Goal: Task Accomplishment & Management: Use online tool/utility

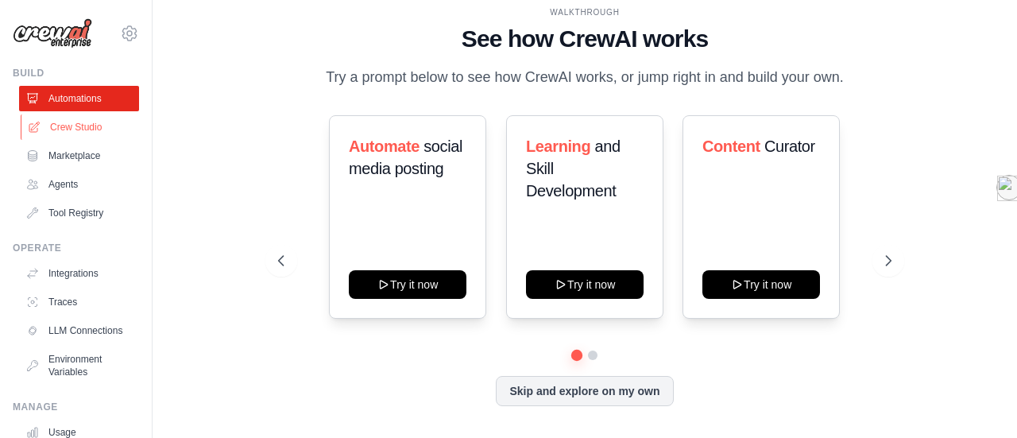
click at [68, 124] on link "Crew Studio" at bounding box center [81, 126] width 120 height 25
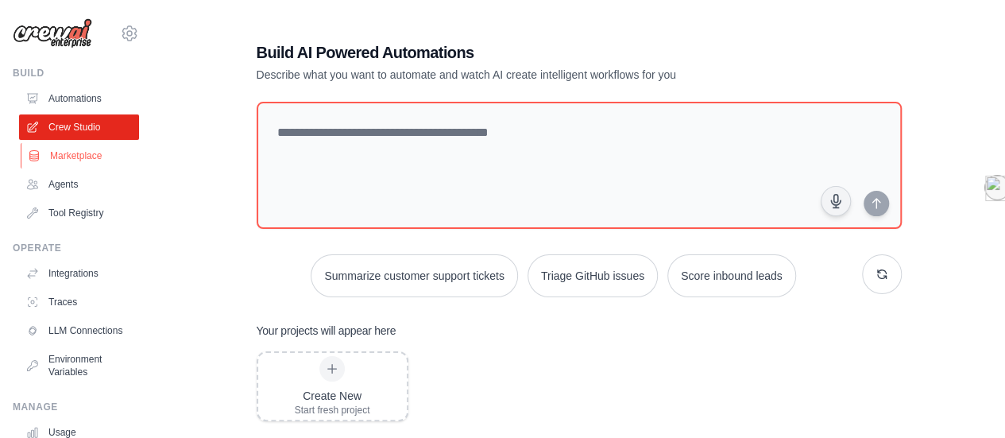
click at [71, 151] on link "Marketplace" at bounding box center [81, 155] width 120 height 25
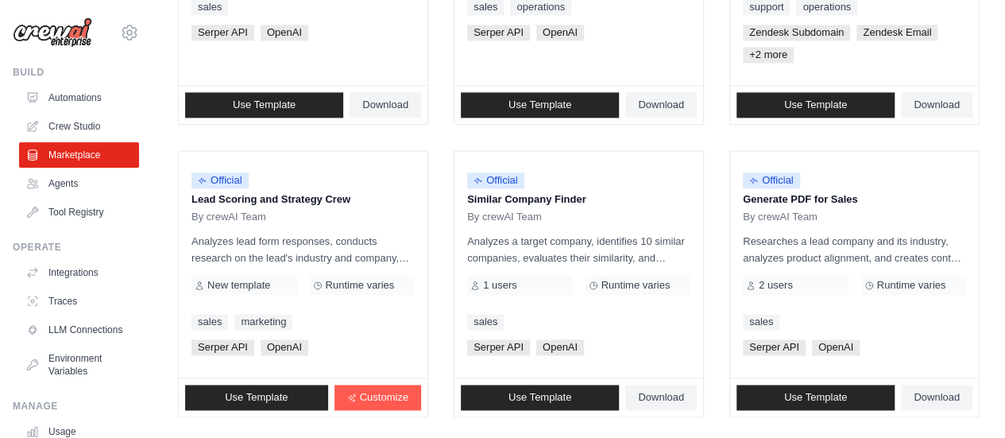
scroll to position [1075, 0]
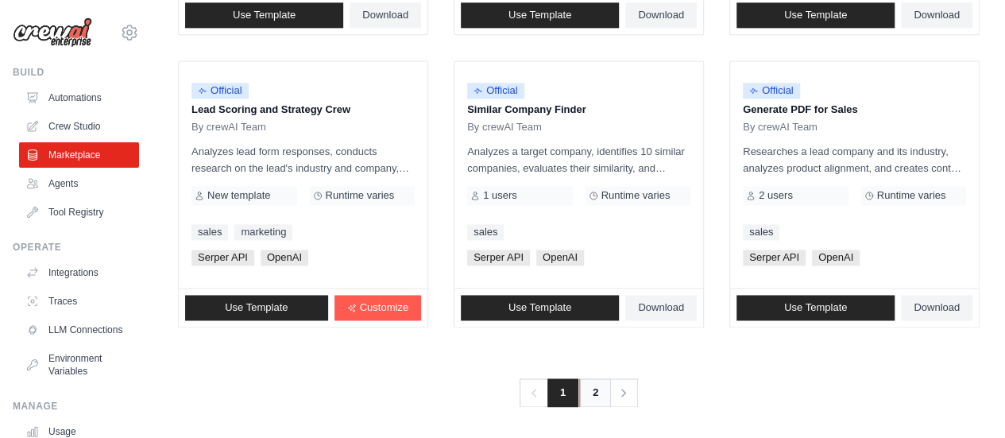
click at [590, 390] on link "2" at bounding box center [595, 392] width 32 height 29
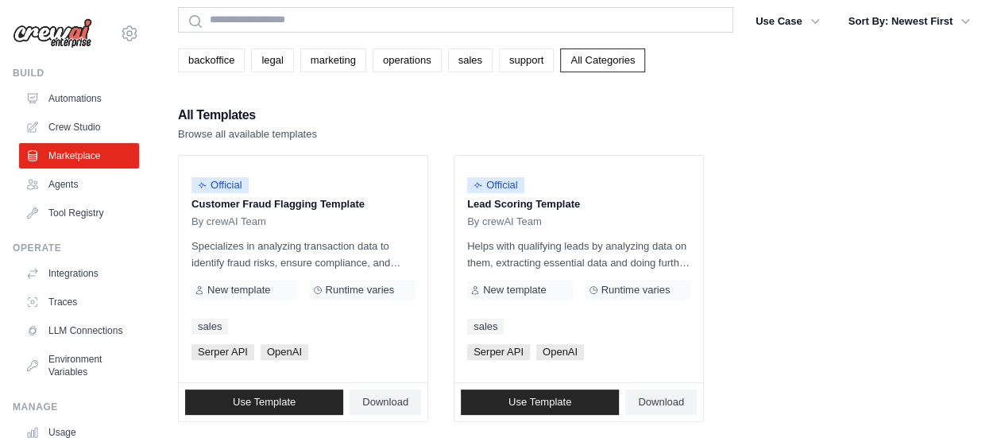
scroll to position [83, 0]
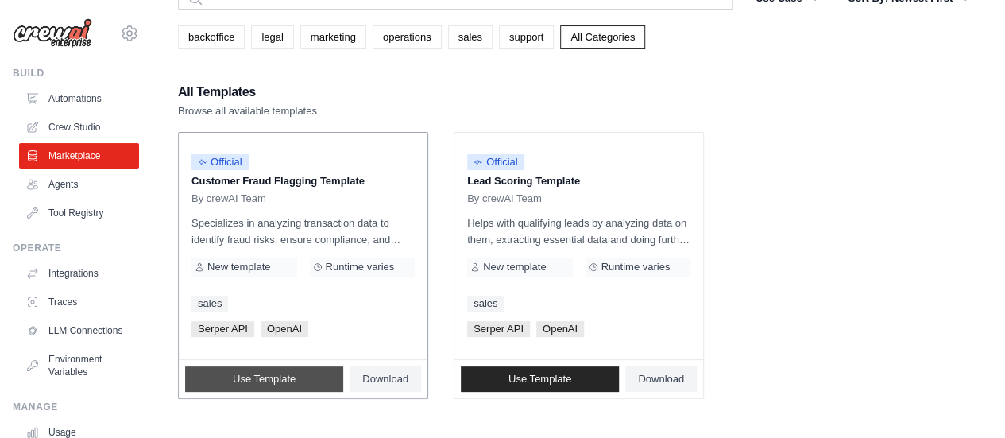
click at [249, 377] on span "Use Template" at bounding box center [264, 379] width 63 height 13
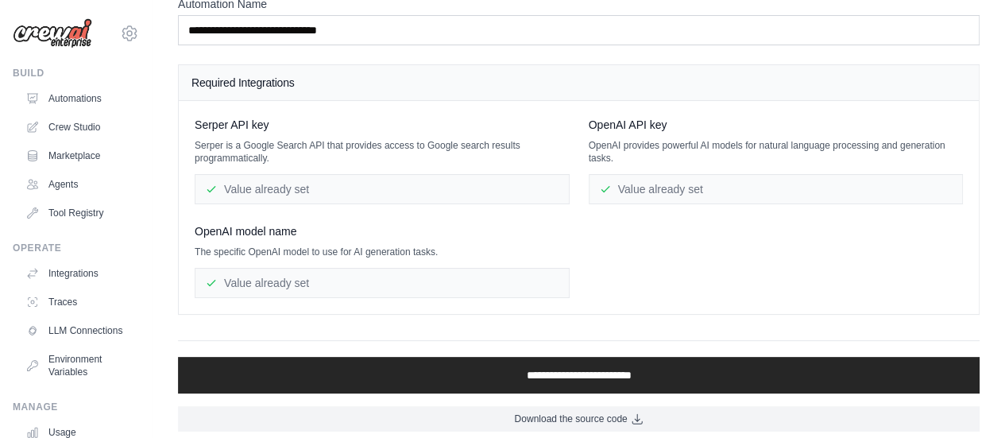
scroll to position [112, 0]
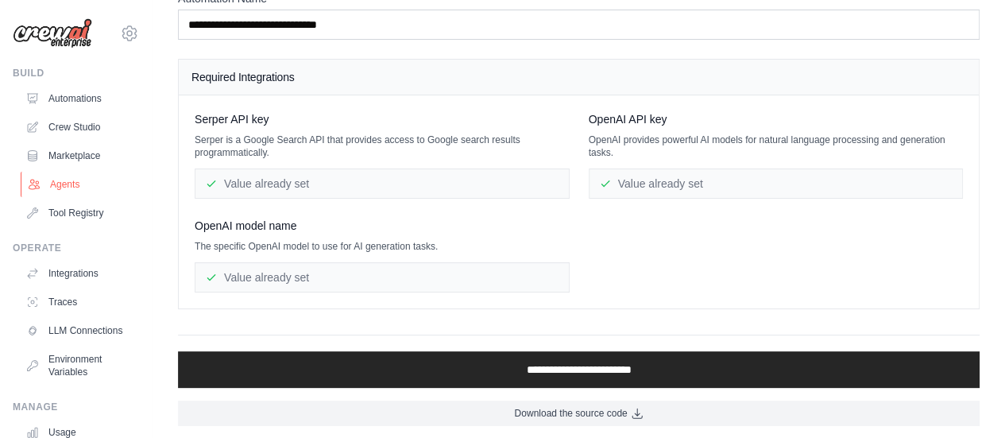
click at [55, 176] on link "Agents" at bounding box center [81, 184] width 120 height 25
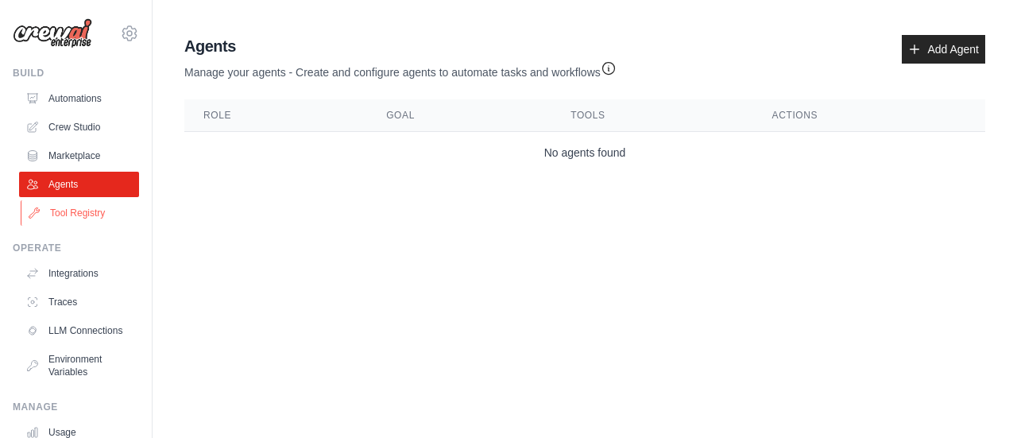
click at [81, 211] on link "Tool Registry" at bounding box center [81, 212] width 120 height 25
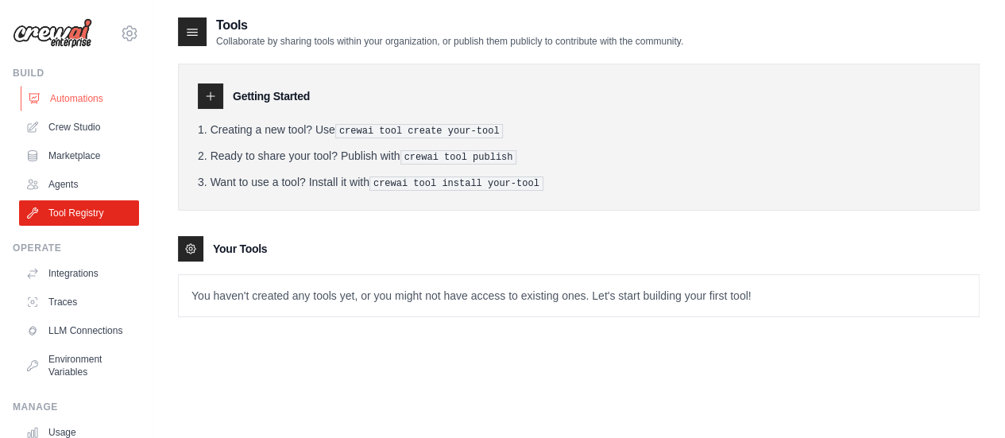
click at [82, 101] on link "Automations" at bounding box center [81, 98] width 120 height 25
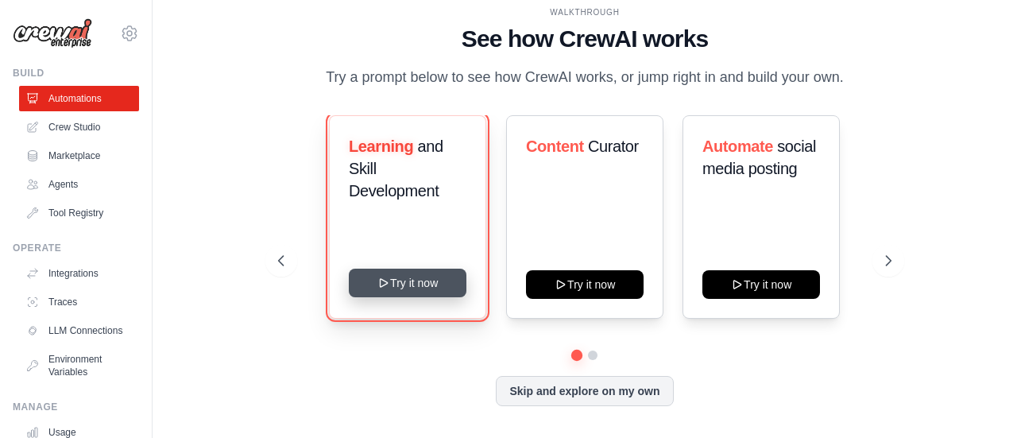
click at [405, 288] on button "Try it now" at bounding box center [408, 282] width 118 height 29
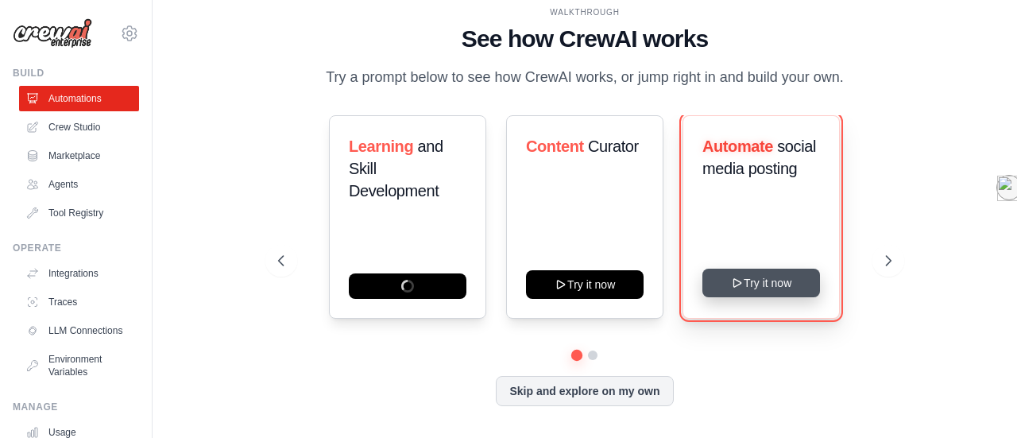
click at [752, 276] on button "Try it now" at bounding box center [761, 282] width 118 height 29
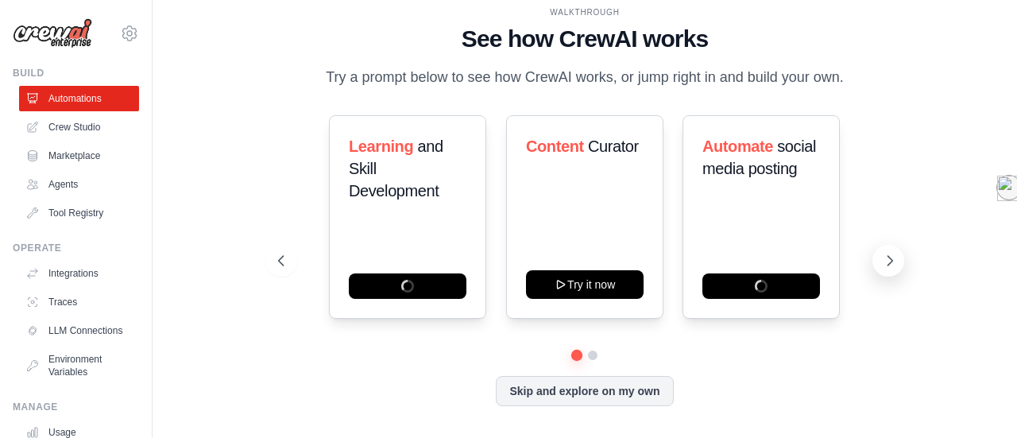
click at [888, 260] on icon at bounding box center [890, 261] width 16 height 16
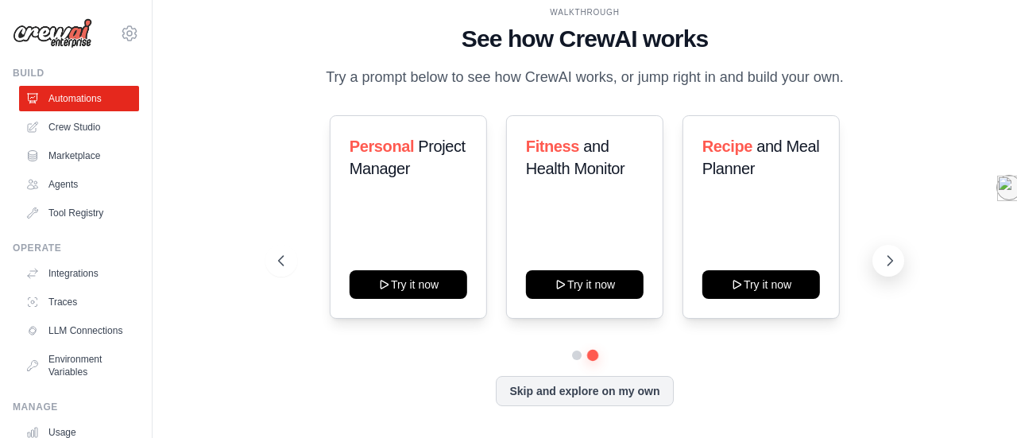
click at [888, 260] on icon at bounding box center [890, 261] width 16 height 16
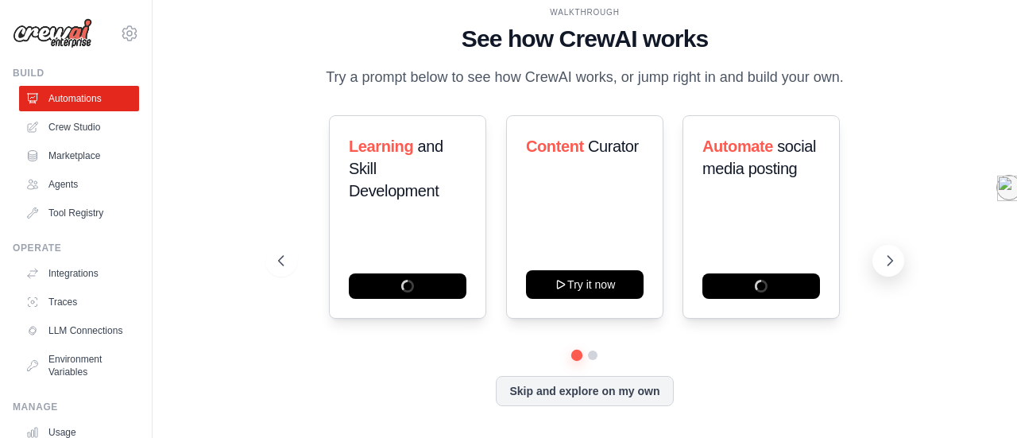
click at [888, 260] on icon at bounding box center [890, 261] width 16 height 16
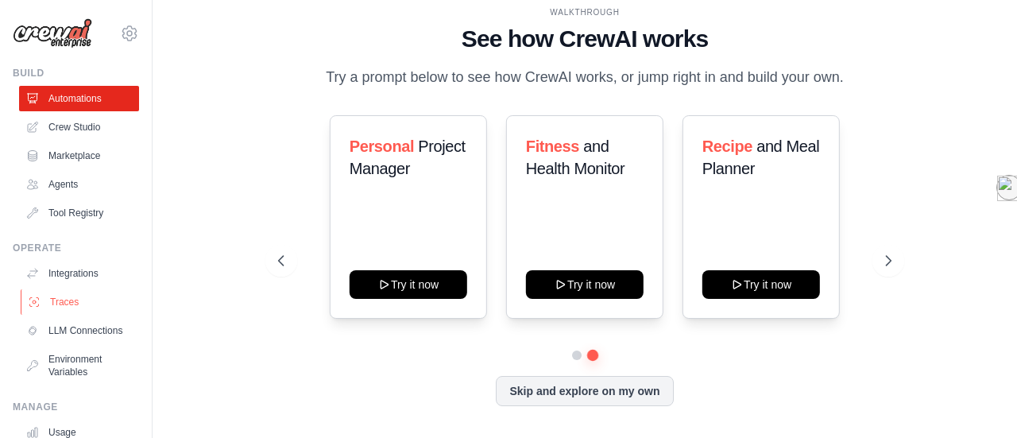
scroll to position [132, 0]
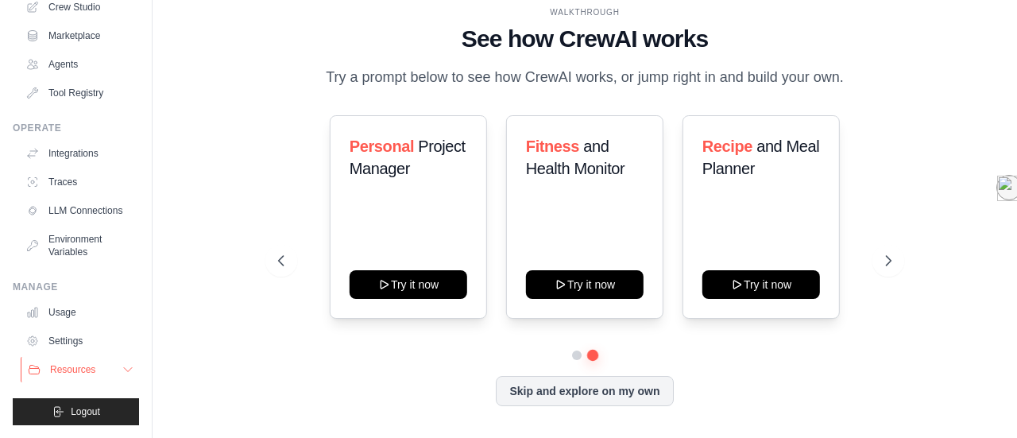
click at [78, 371] on span "Resources" at bounding box center [72, 369] width 45 height 13
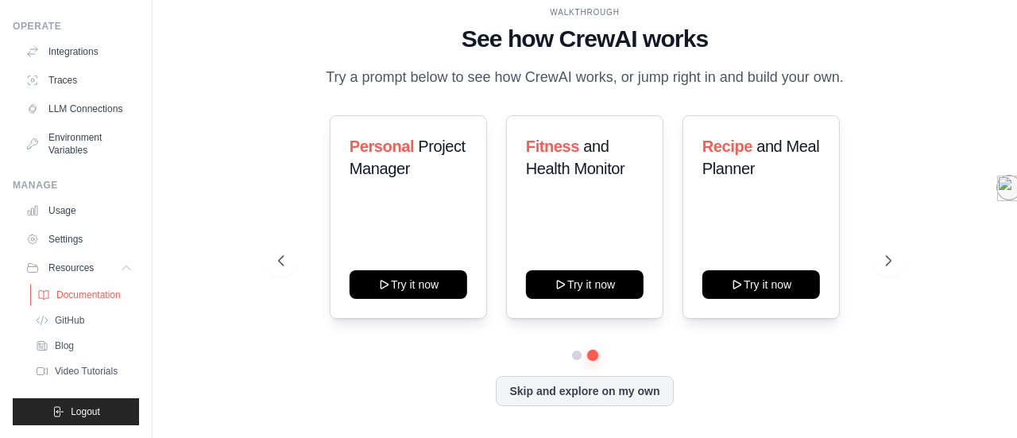
scroll to position [234, 0]
click at [79, 365] on span "Video Tutorials" at bounding box center [87, 371] width 63 height 13
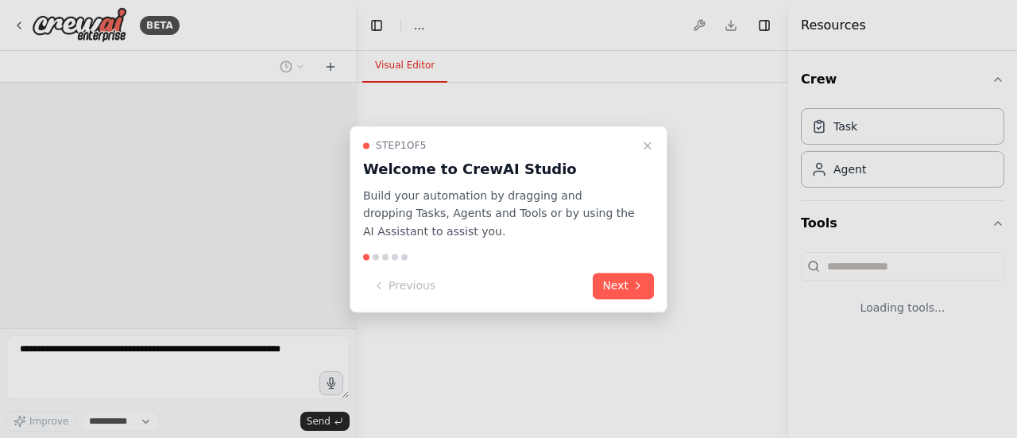
select select "****"
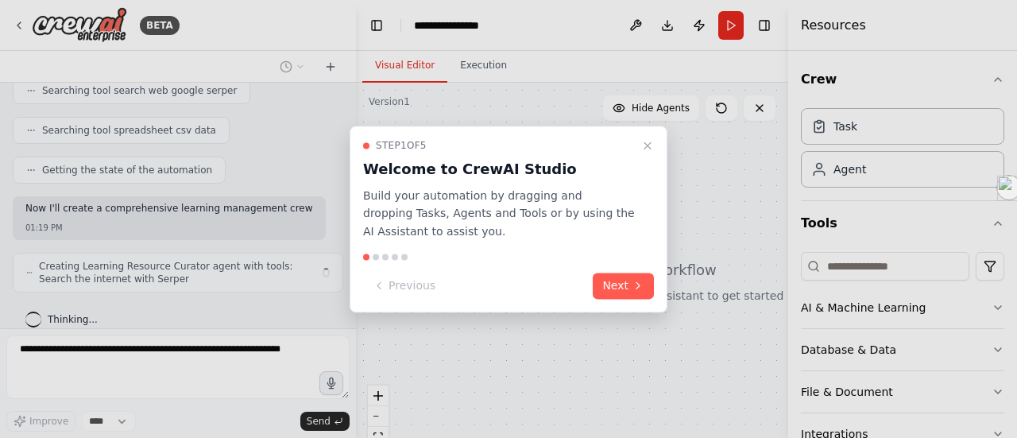
scroll to position [354, 0]
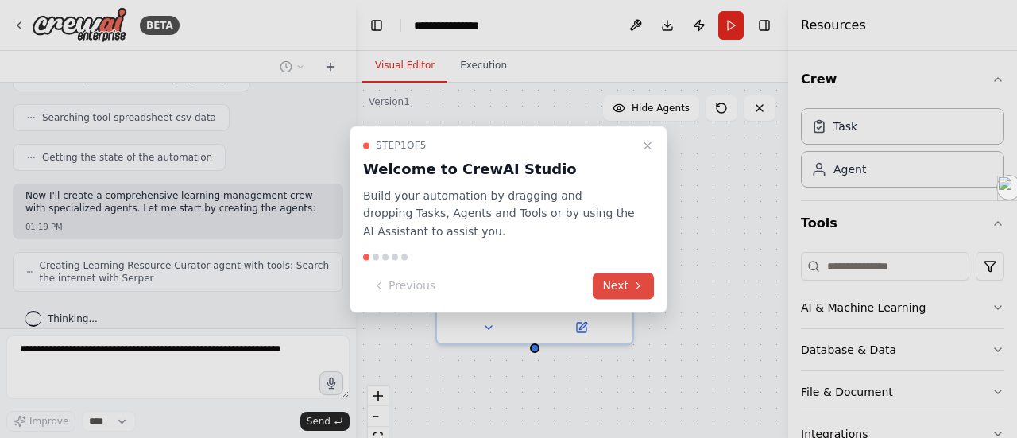
click at [626, 288] on button "Next" at bounding box center [623, 285] width 61 height 26
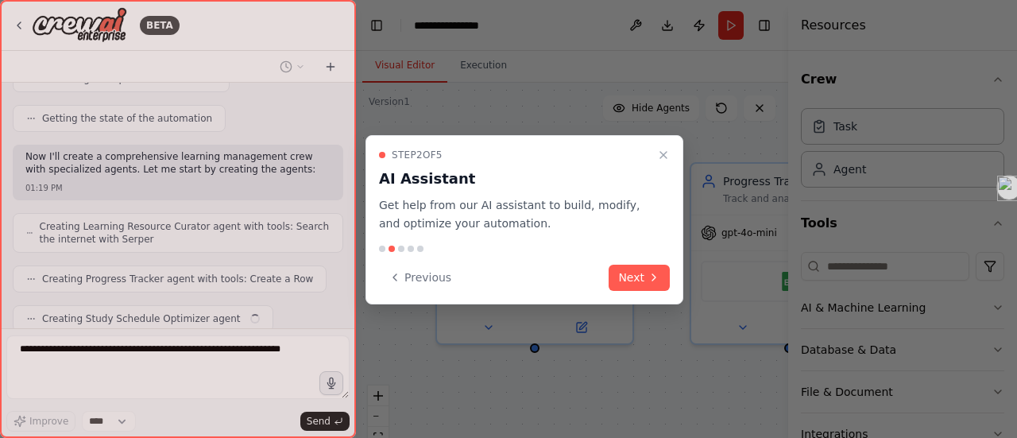
scroll to position [432, 0]
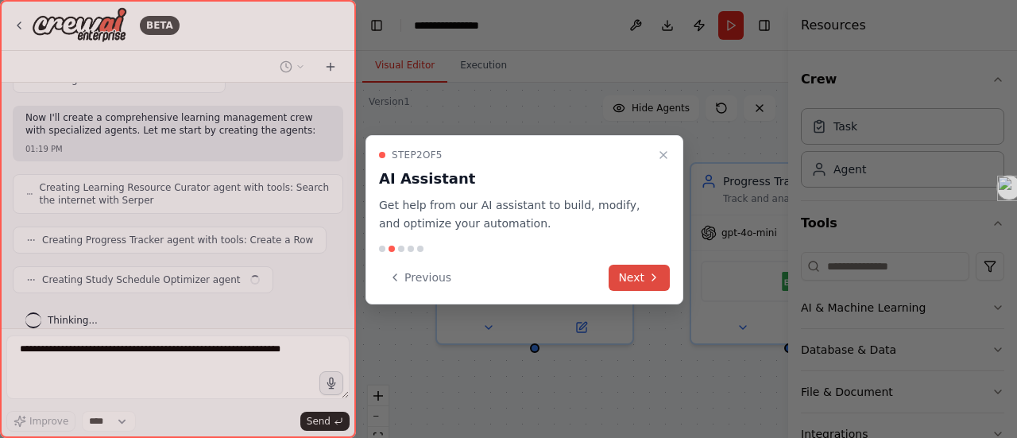
click at [639, 282] on button "Next" at bounding box center [638, 278] width 61 height 26
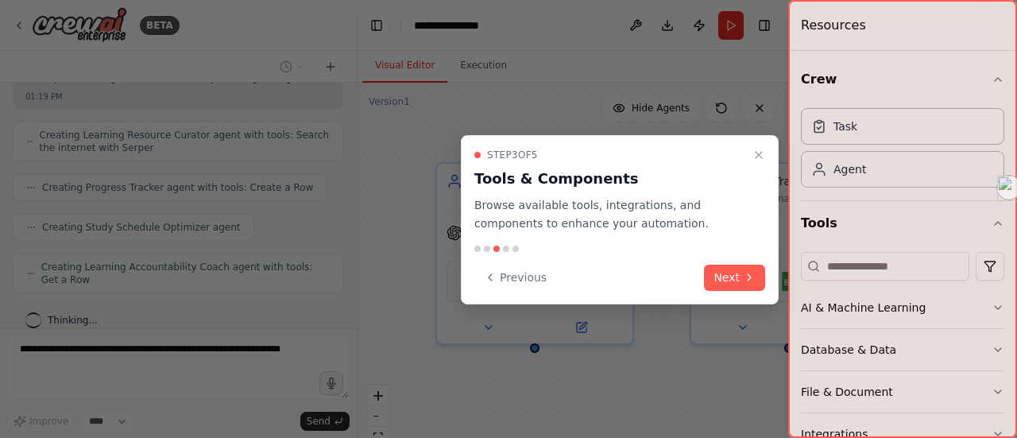
scroll to position [580, 0]
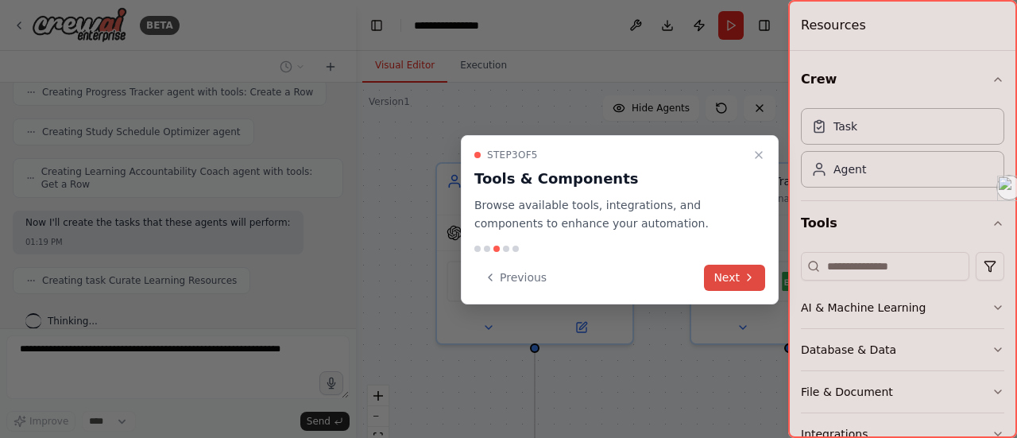
click at [727, 275] on button "Next" at bounding box center [734, 278] width 61 height 26
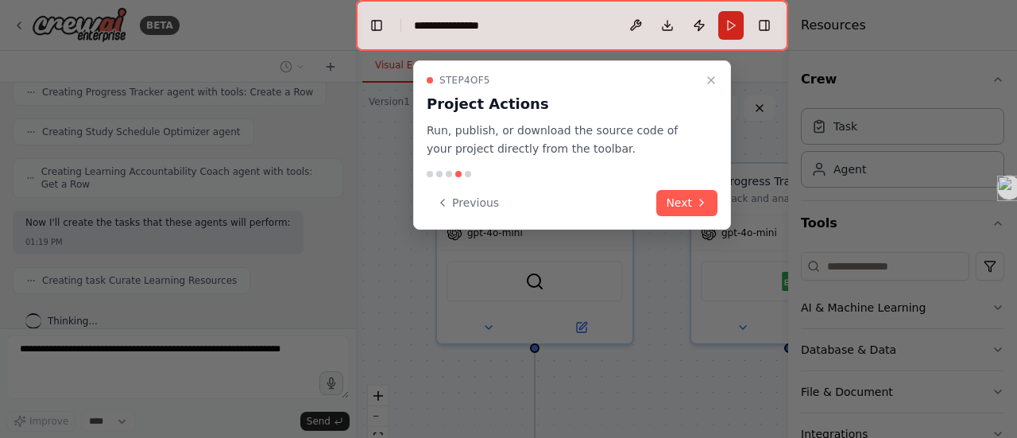
scroll to position [619, 0]
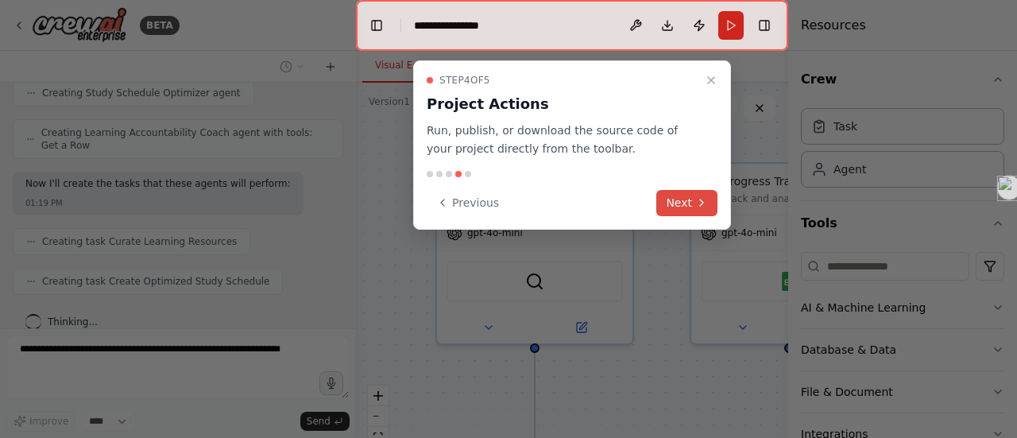
click at [692, 196] on button "Next" at bounding box center [686, 203] width 61 height 26
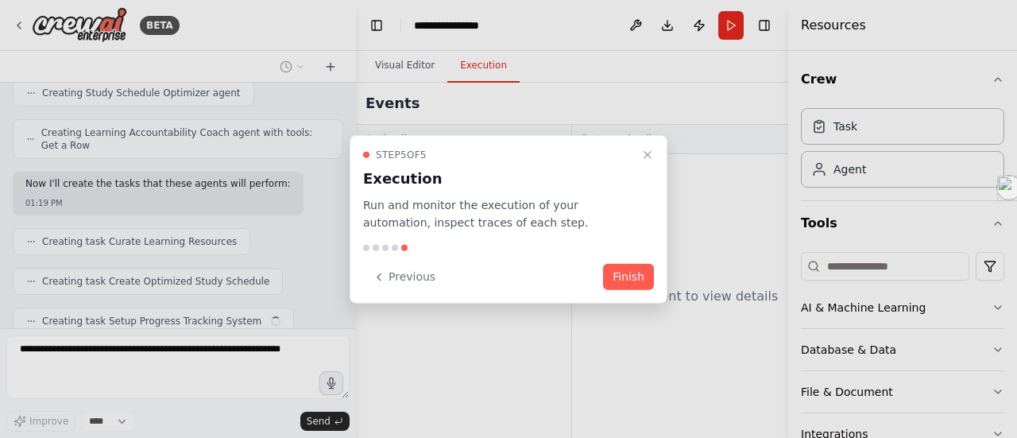
scroll to position [658, 0]
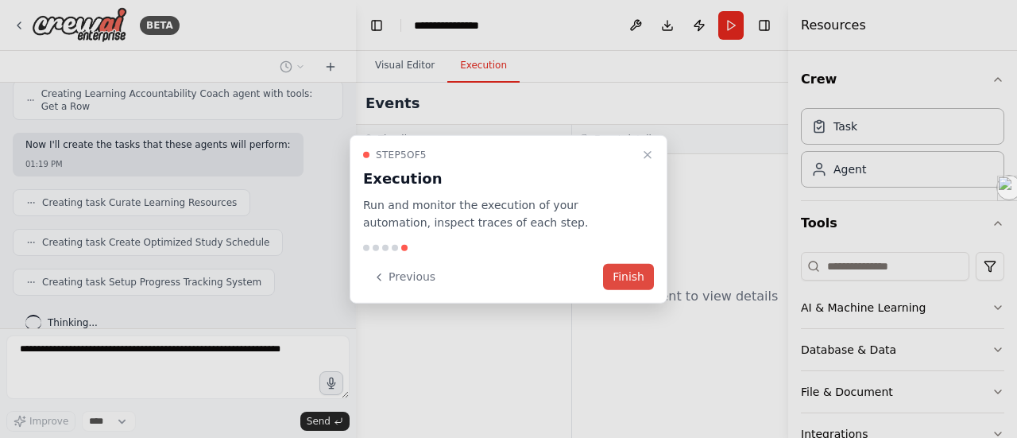
click at [627, 277] on button "Finish" at bounding box center [628, 277] width 51 height 26
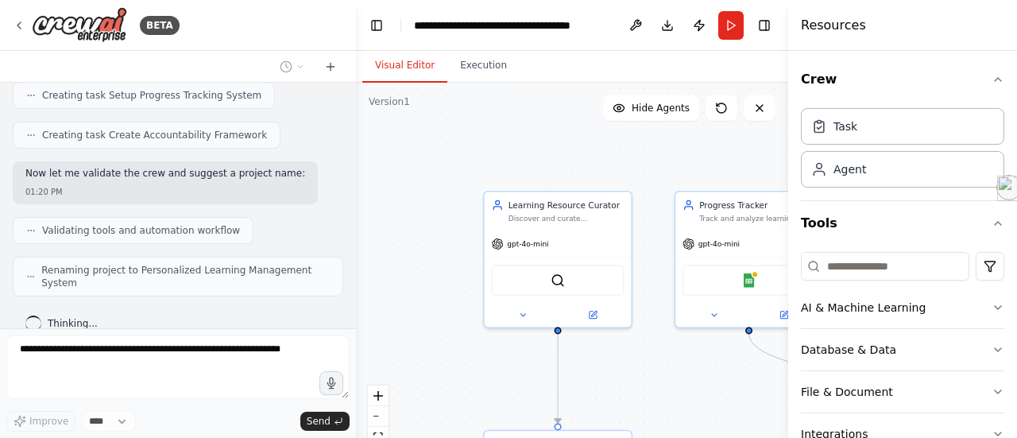
scroll to position [832, 0]
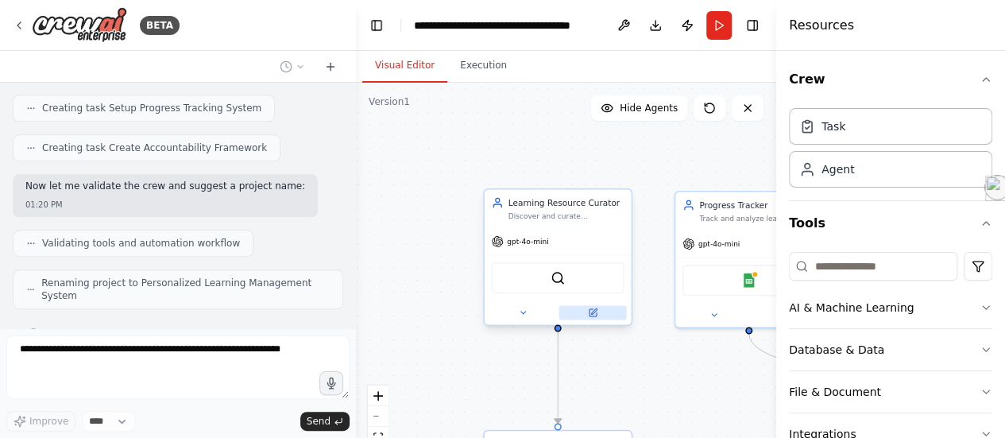
click at [593, 317] on button at bounding box center [593, 312] width 68 height 14
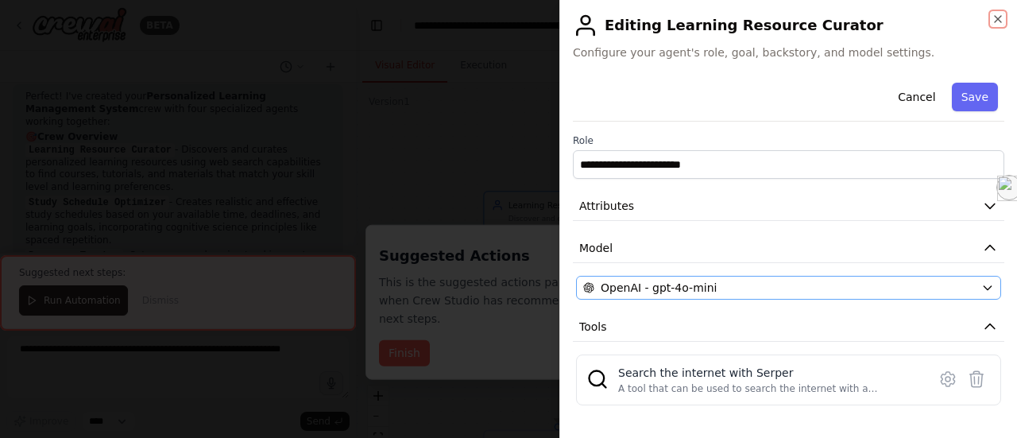
scroll to position [74, 0]
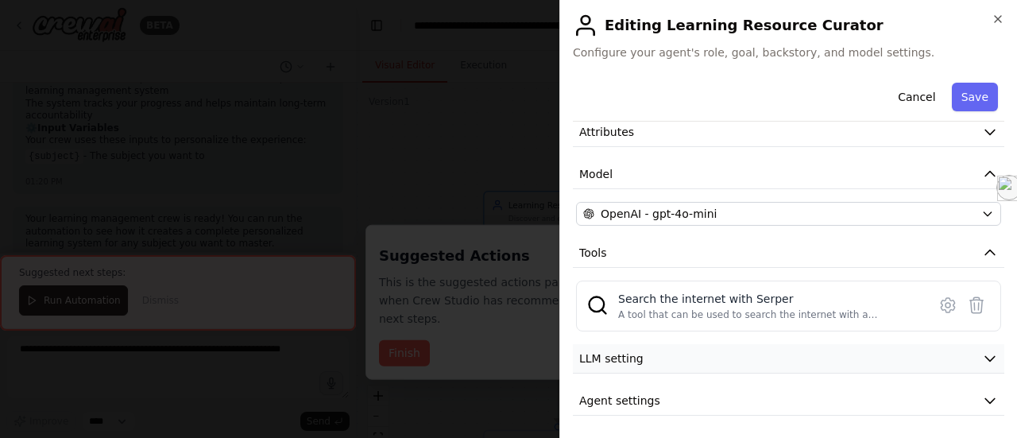
click at [736, 346] on button "LLM setting" at bounding box center [788, 358] width 431 height 29
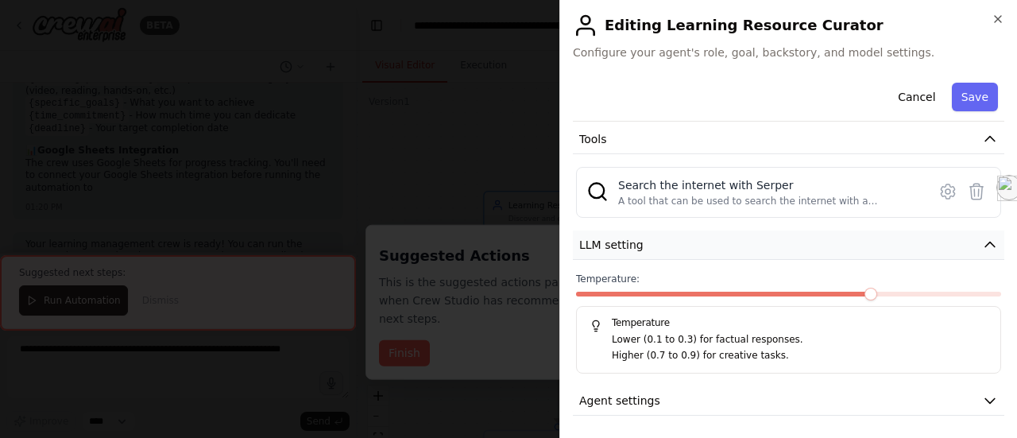
scroll to position [1493, 0]
click at [739, 399] on button "Agent settings" at bounding box center [788, 400] width 431 height 29
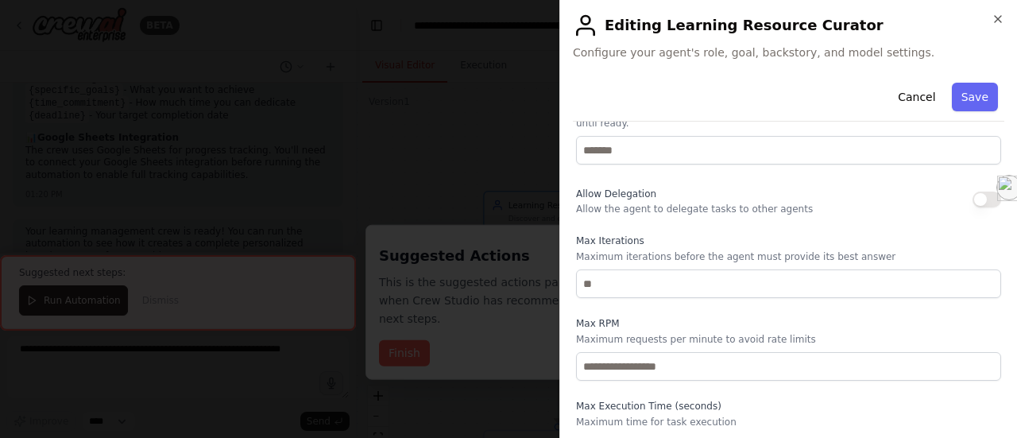
scroll to position [600, 0]
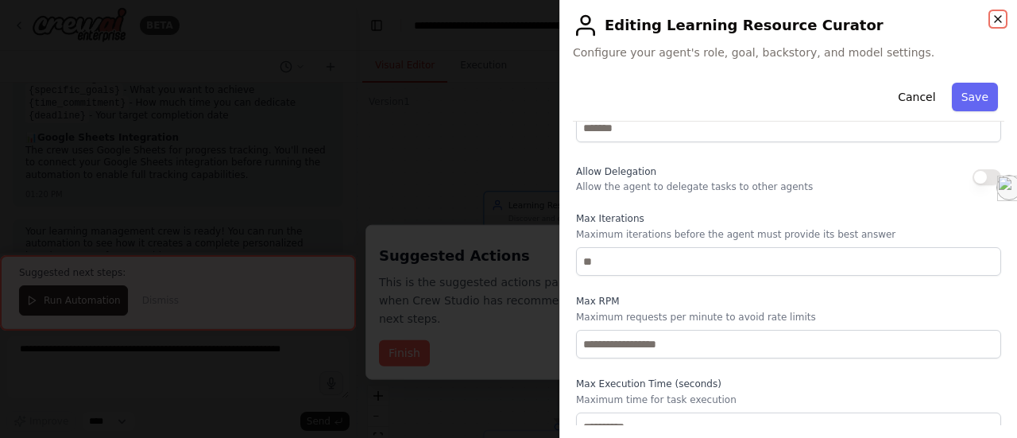
click at [994, 17] on icon "button" at bounding box center [997, 19] width 13 height 13
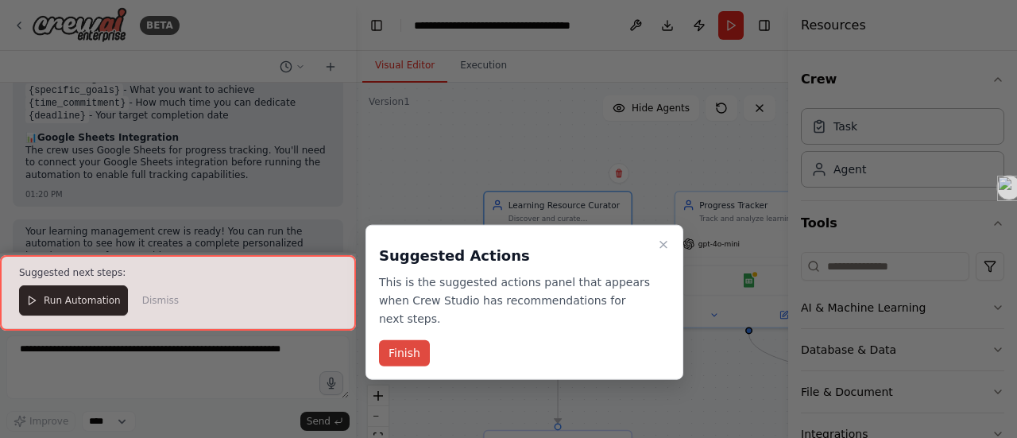
click at [396, 340] on button "Finish" at bounding box center [404, 353] width 51 height 26
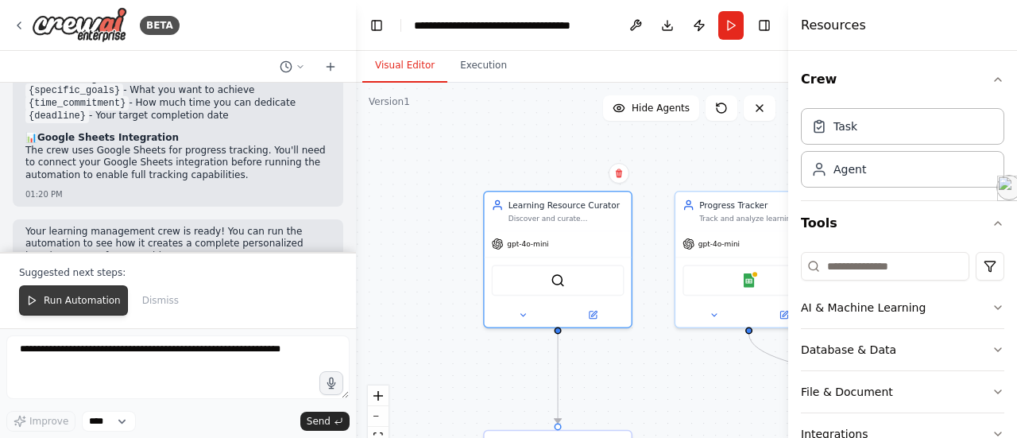
click at [62, 303] on span "Run Automation" at bounding box center [82, 300] width 77 height 13
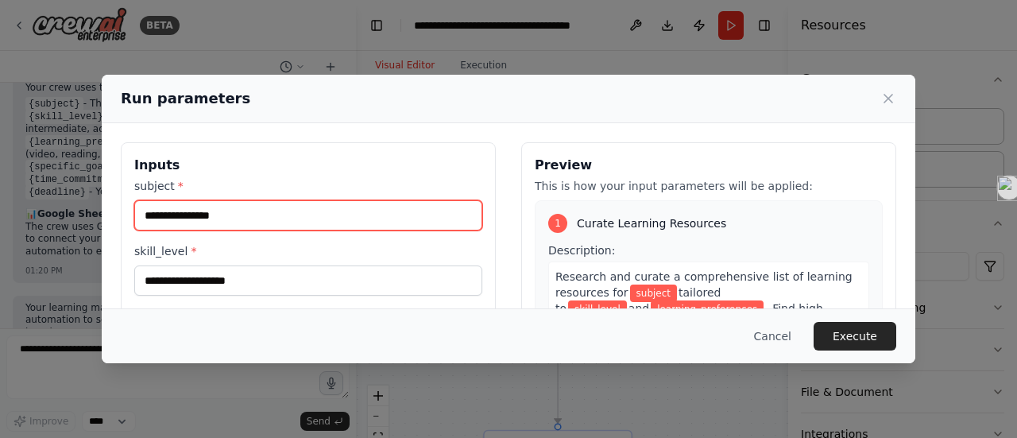
click at [232, 211] on input "subject *" at bounding box center [308, 215] width 348 height 30
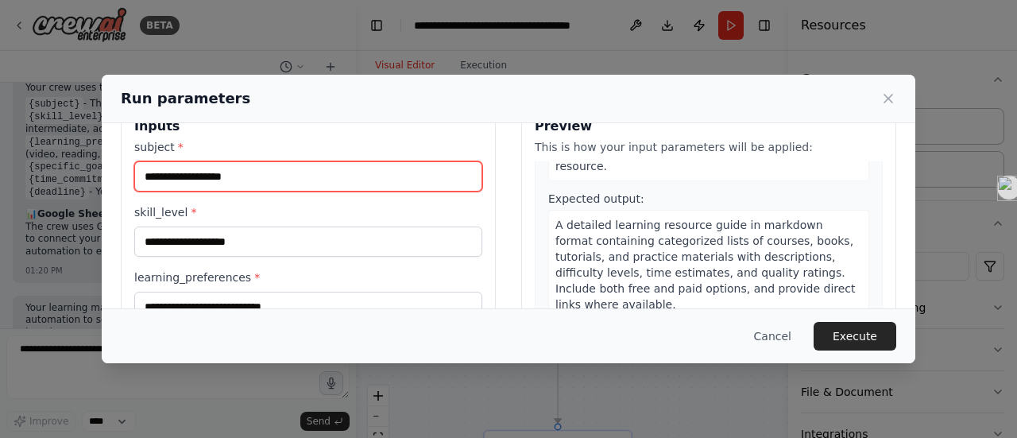
scroll to position [216, 0]
type input "**********"
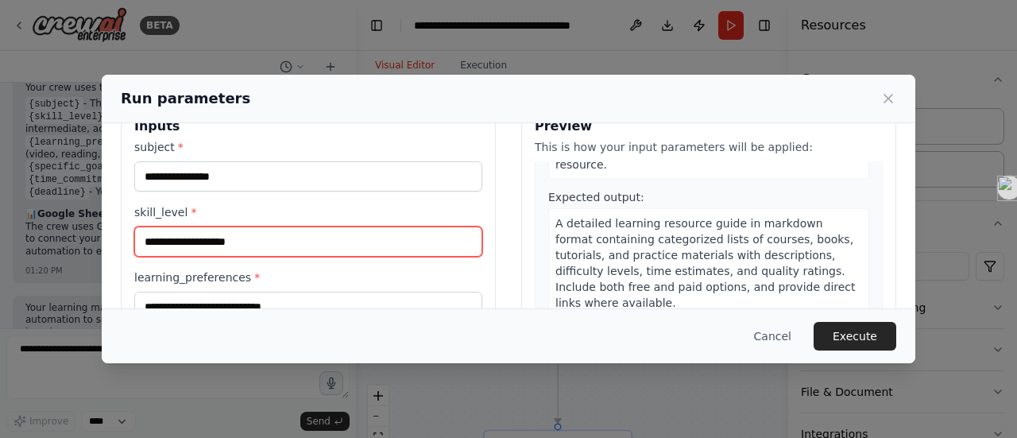
click at [332, 243] on input "skill_level *" at bounding box center [308, 241] width 348 height 30
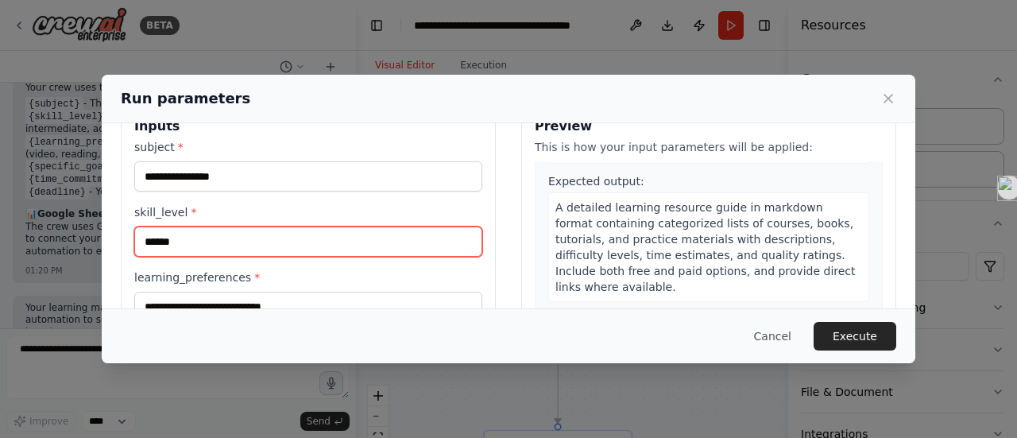
scroll to position [133, 0]
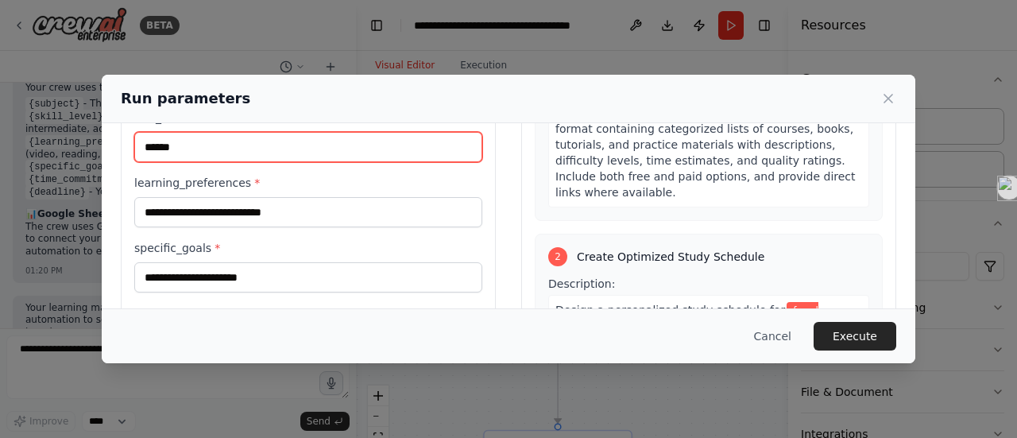
type input "******"
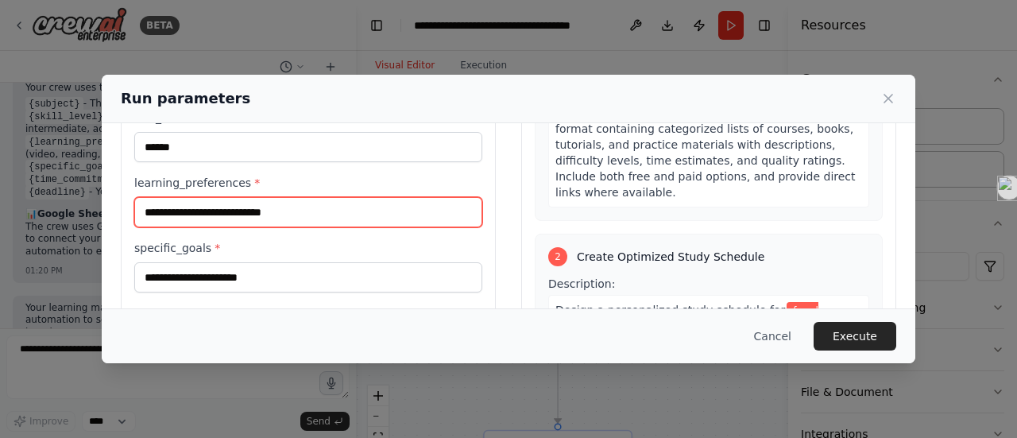
click at [266, 212] on input "learning_preferences *" at bounding box center [308, 212] width 348 height 30
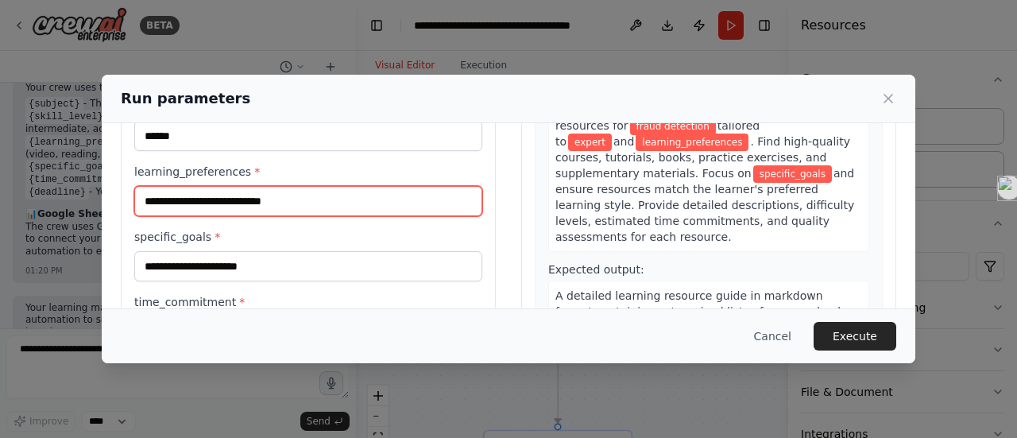
scroll to position [0, 0]
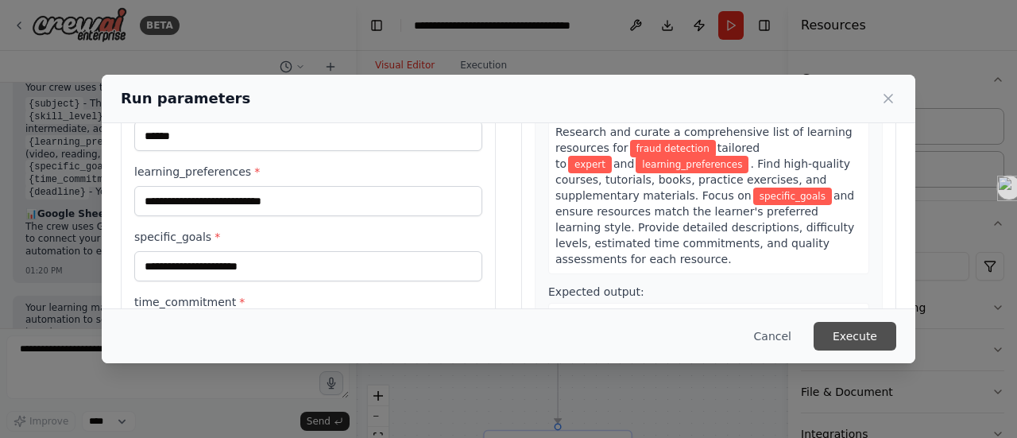
click at [852, 338] on button "Execute" at bounding box center [854, 336] width 83 height 29
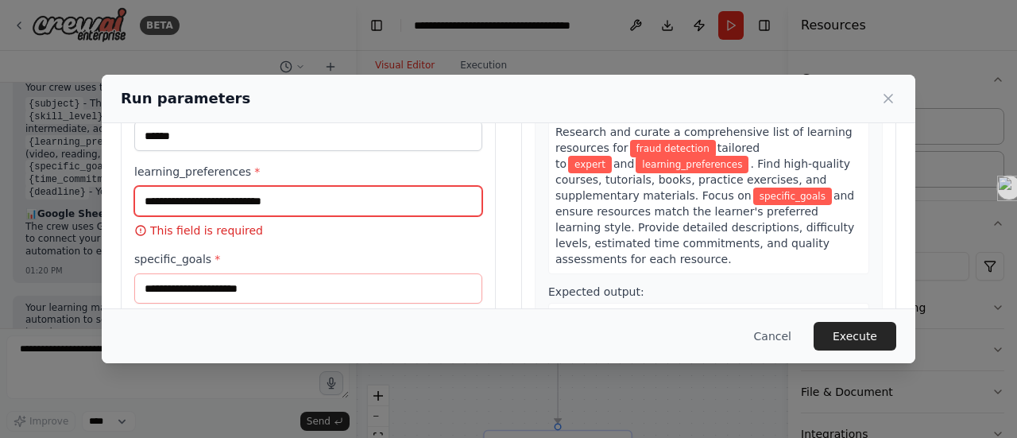
click at [246, 203] on input "learning_preferences *" at bounding box center [308, 201] width 348 height 30
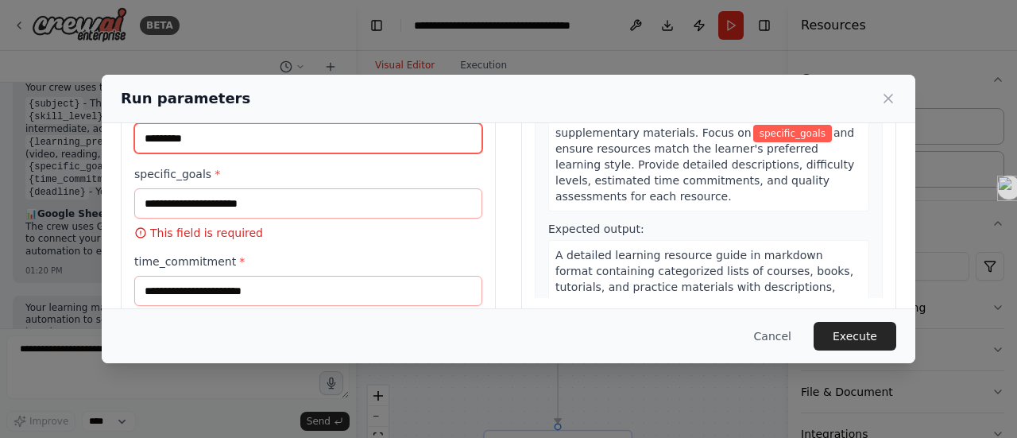
scroll to position [208, 0]
type input "*********"
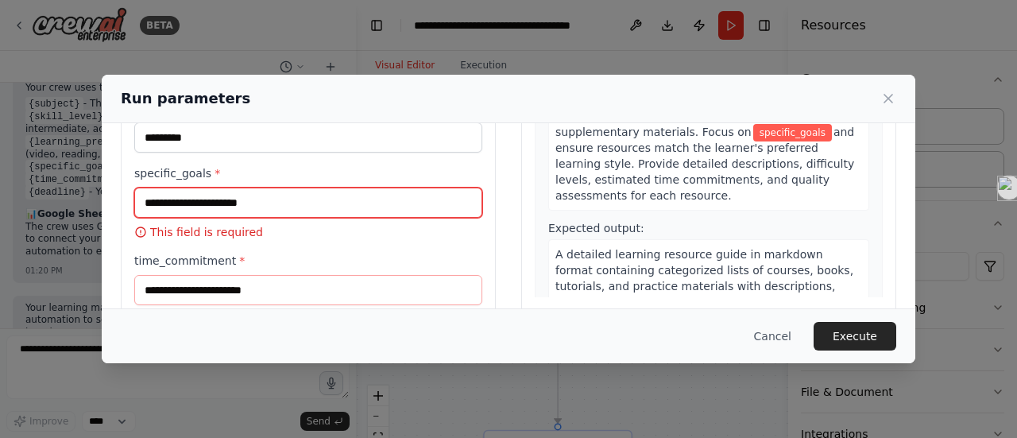
click at [241, 202] on input "specific_goals *" at bounding box center [308, 202] width 348 height 30
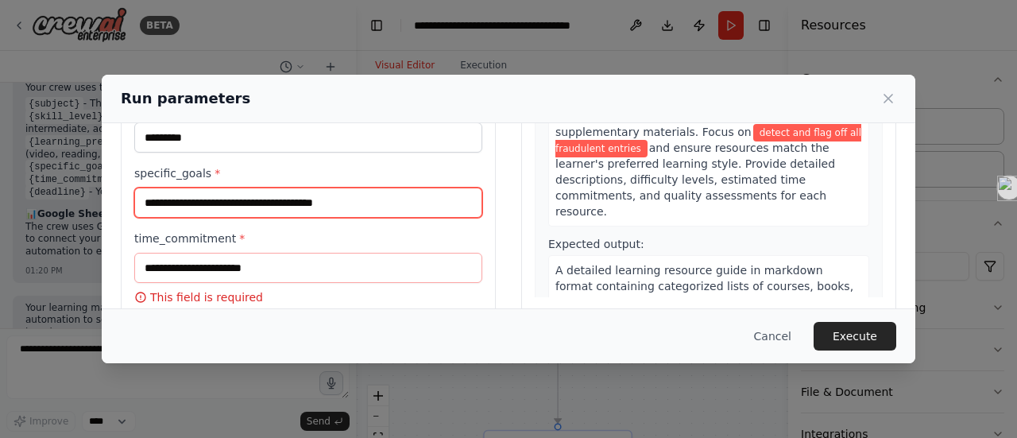
type input "**********"
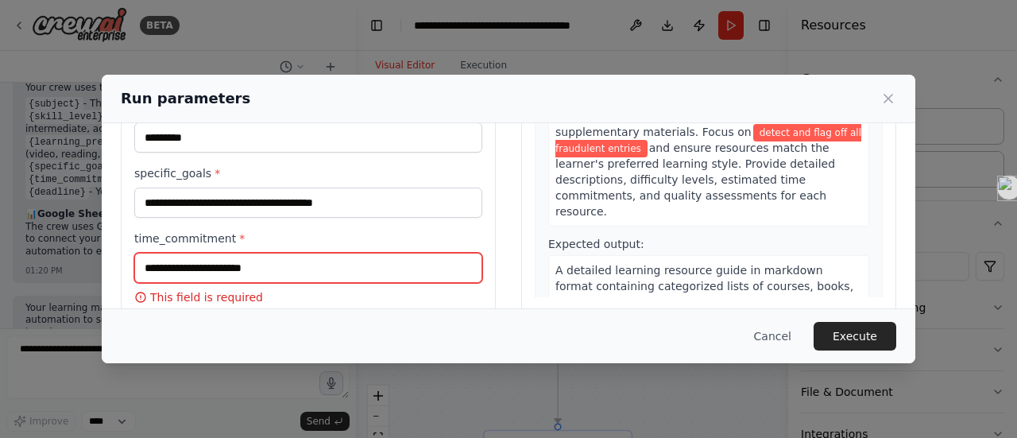
click at [236, 256] on input "time_commitment *" at bounding box center [308, 268] width 348 height 30
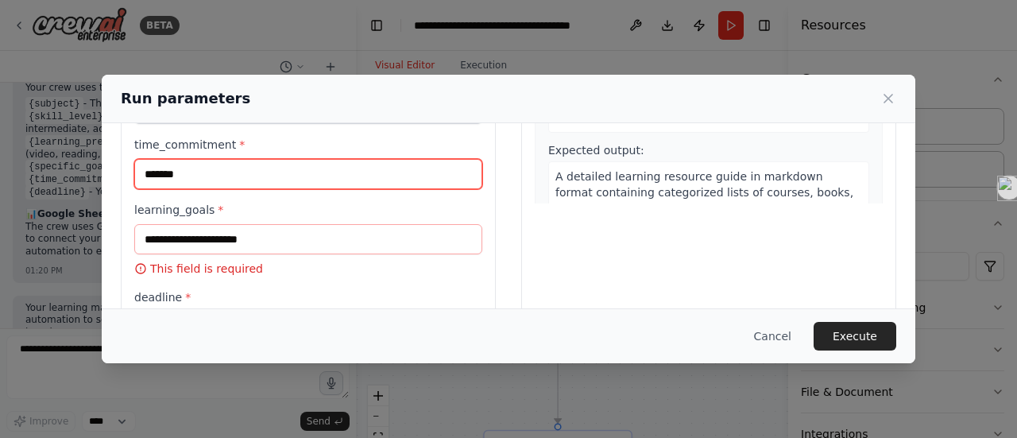
scroll to position [307, 0]
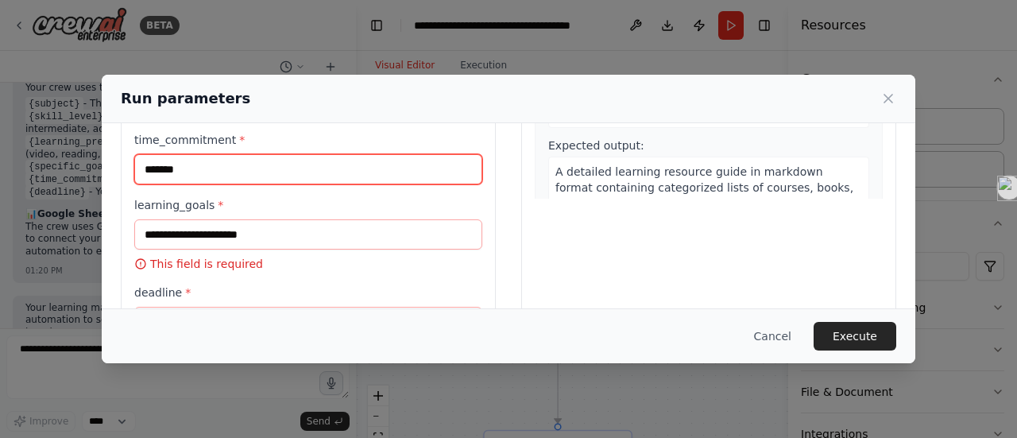
type input "*******"
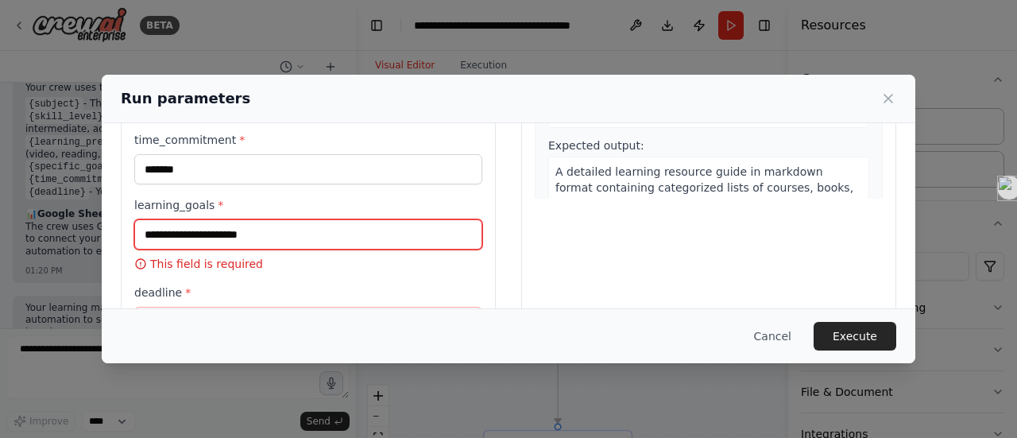
click at [189, 234] on input "learning_goals *" at bounding box center [308, 234] width 348 height 30
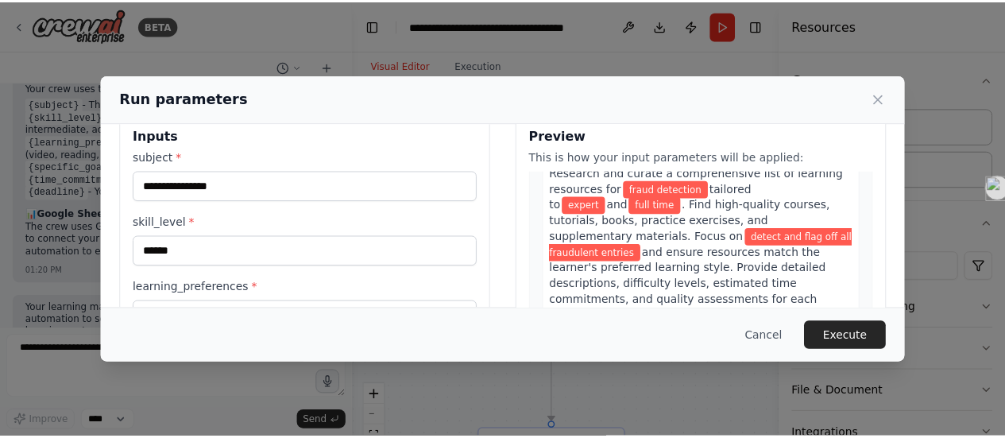
scroll to position [0, 0]
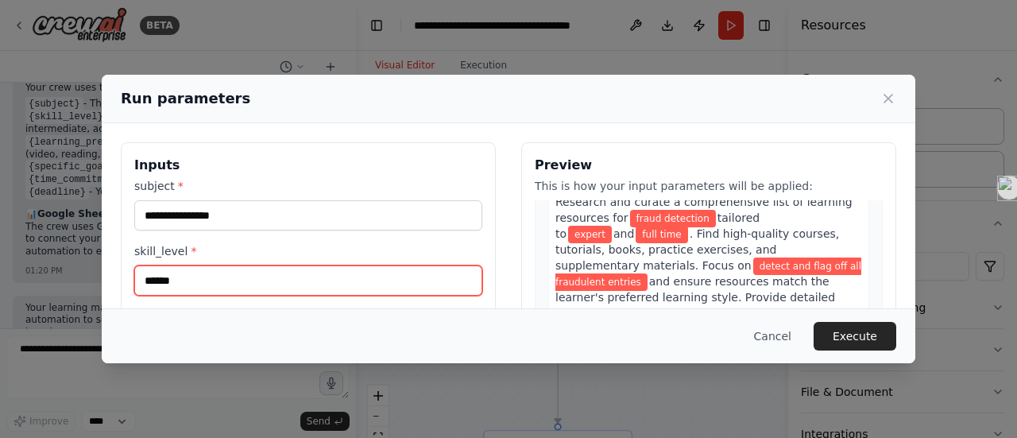
click at [183, 284] on input "******" at bounding box center [308, 280] width 348 height 30
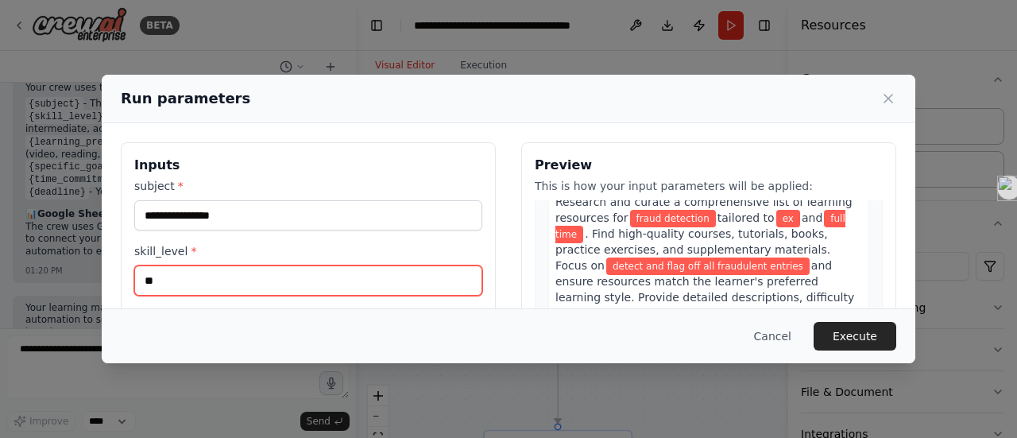
type input "*"
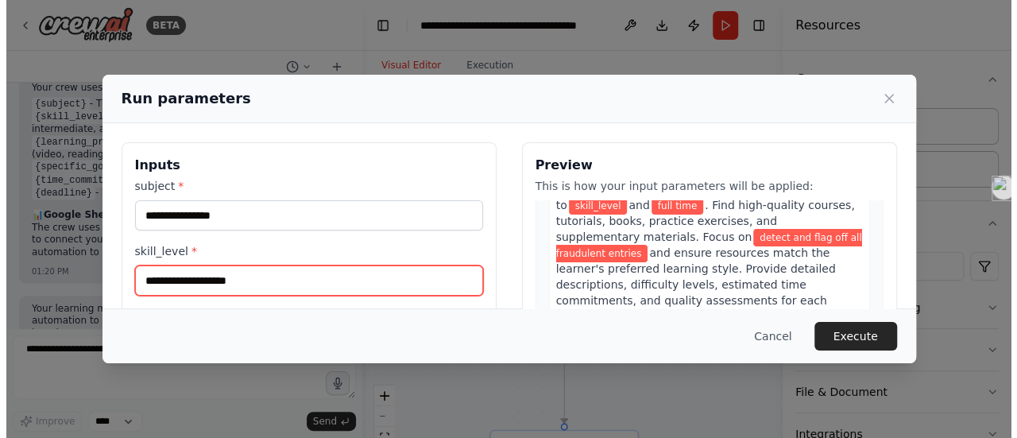
scroll to position [106, 0]
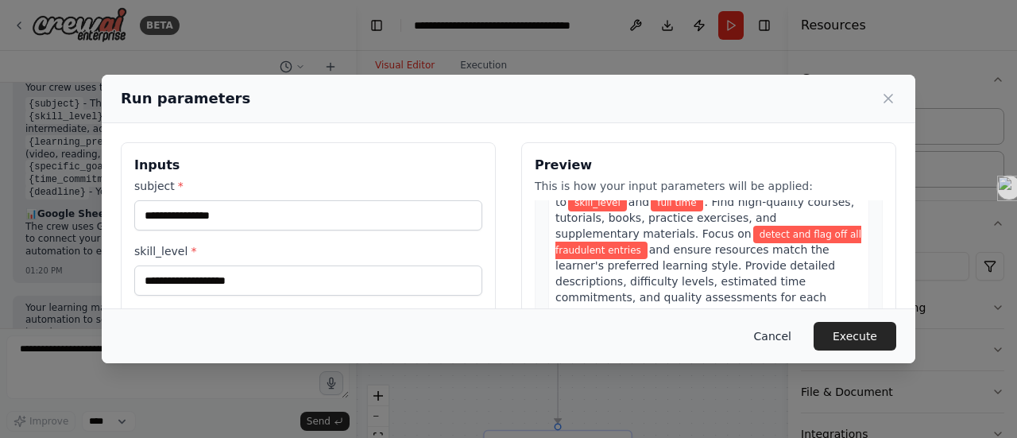
click at [774, 339] on button "Cancel" at bounding box center [772, 336] width 63 height 29
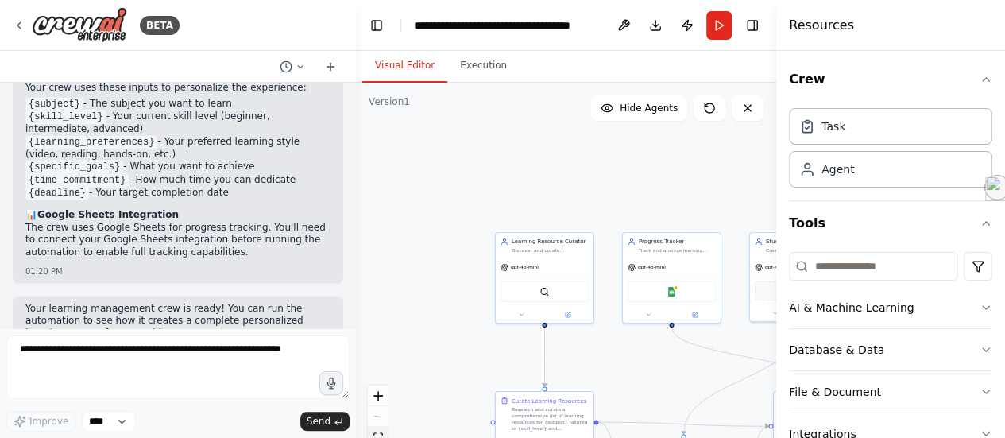
click at [372, 431] on button "fit view" at bounding box center [378, 437] width 21 height 21
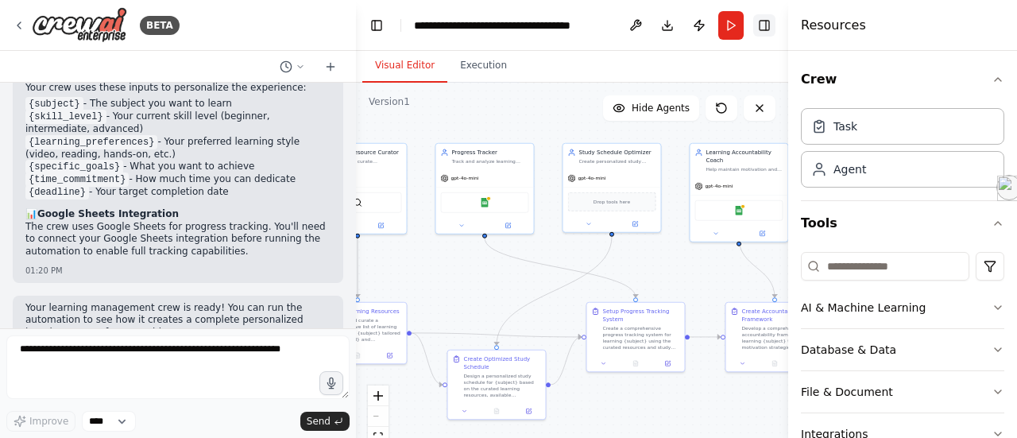
click at [763, 21] on button "Toggle Right Sidebar" at bounding box center [764, 25] width 22 height 22
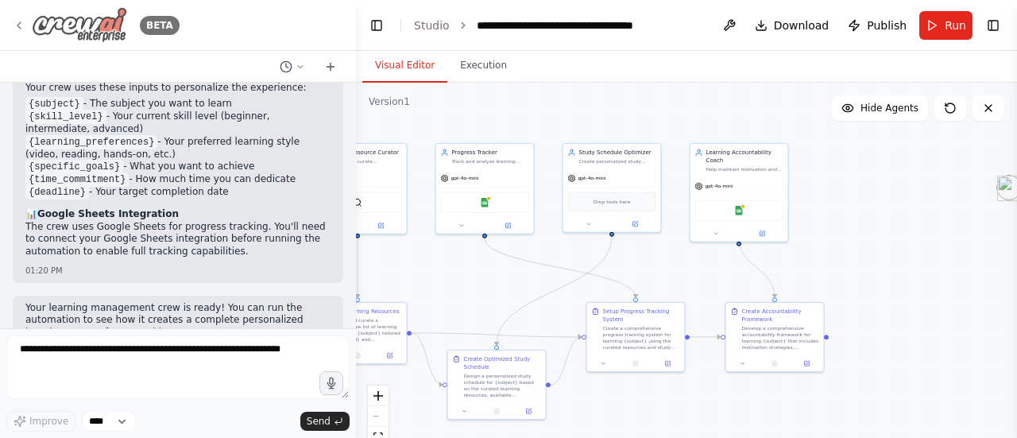
click at [20, 21] on icon at bounding box center [19, 25] width 13 height 13
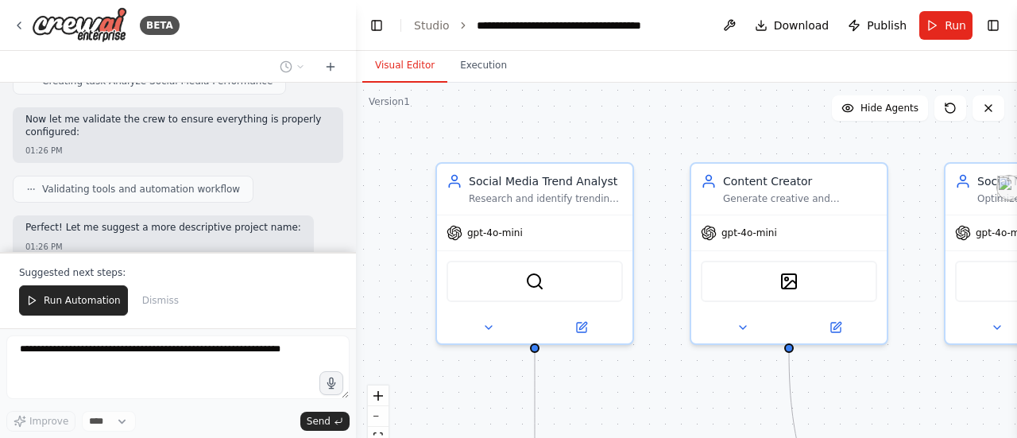
scroll to position [1176, 0]
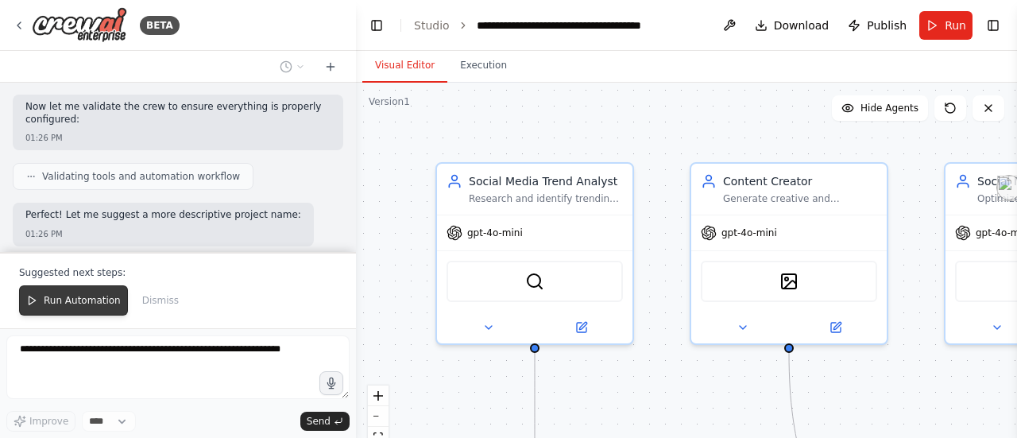
click at [60, 299] on span "Run Automation" at bounding box center [82, 300] width 77 height 13
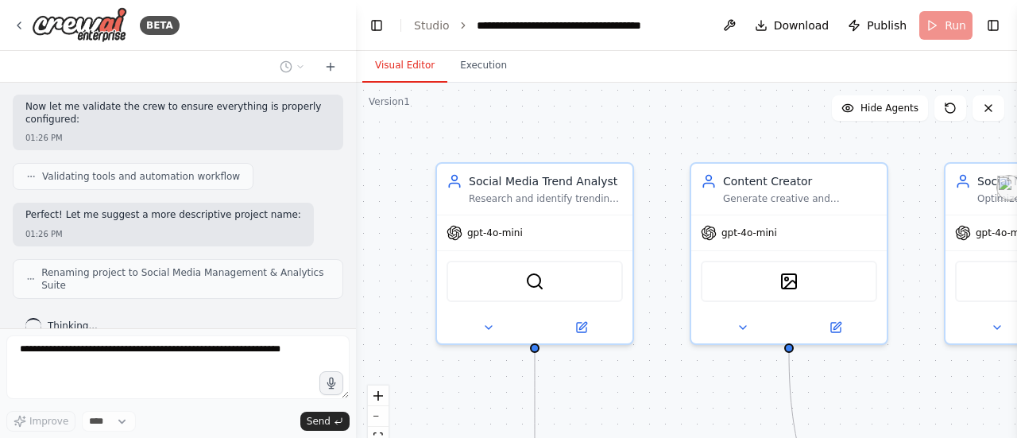
scroll to position [1163, 0]
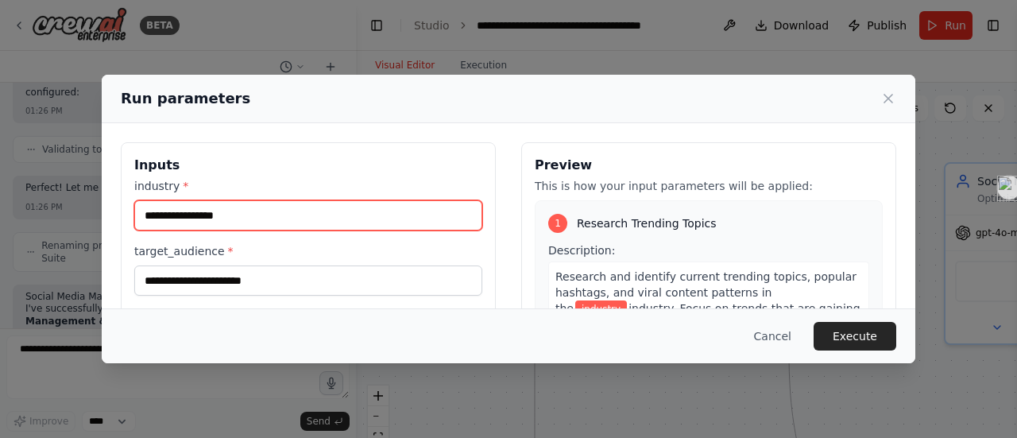
click at [222, 229] on input "industry *" at bounding box center [308, 215] width 348 height 30
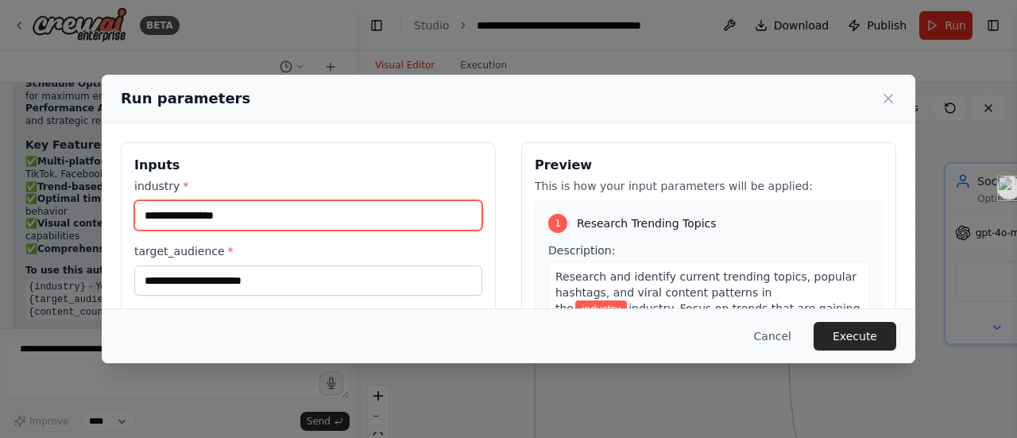
scroll to position [1684, 0]
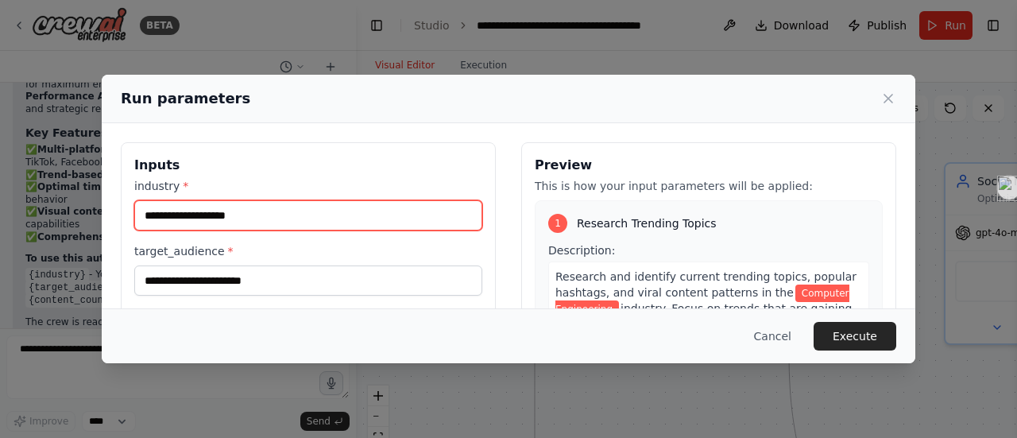
type input "**********"
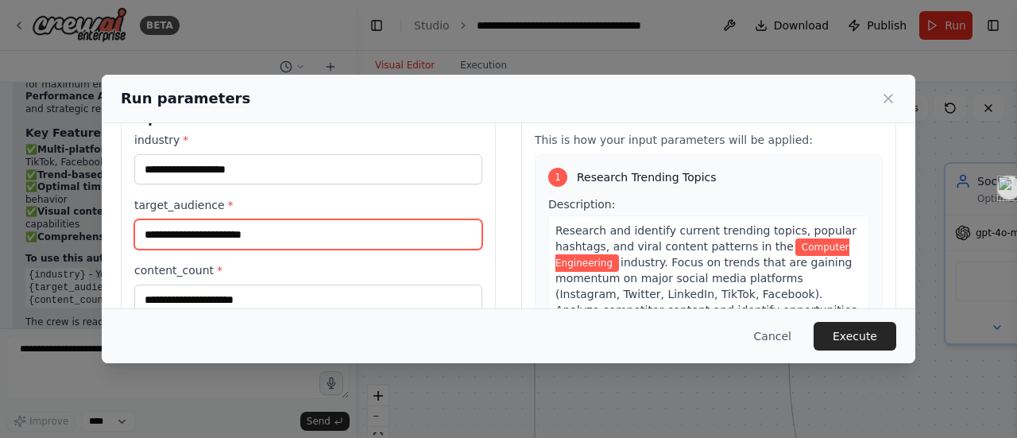
scroll to position [48, 0]
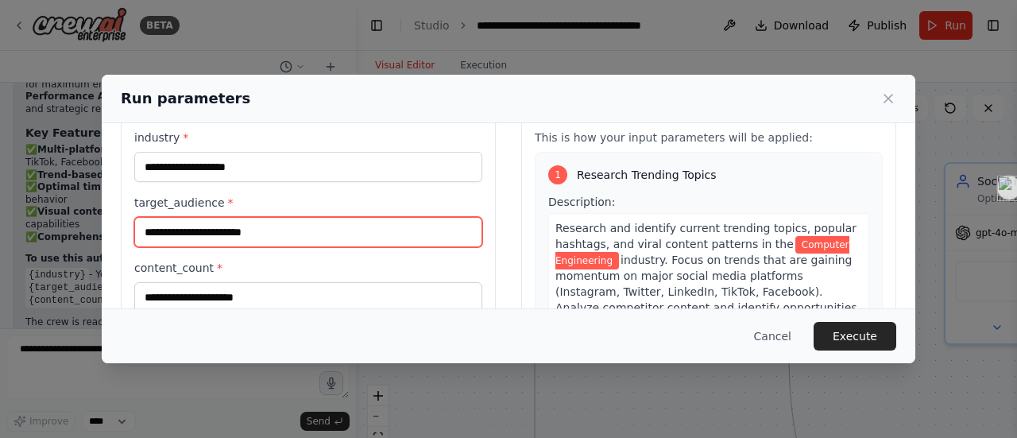
click at [213, 233] on input "target_audience *" at bounding box center [308, 232] width 348 height 30
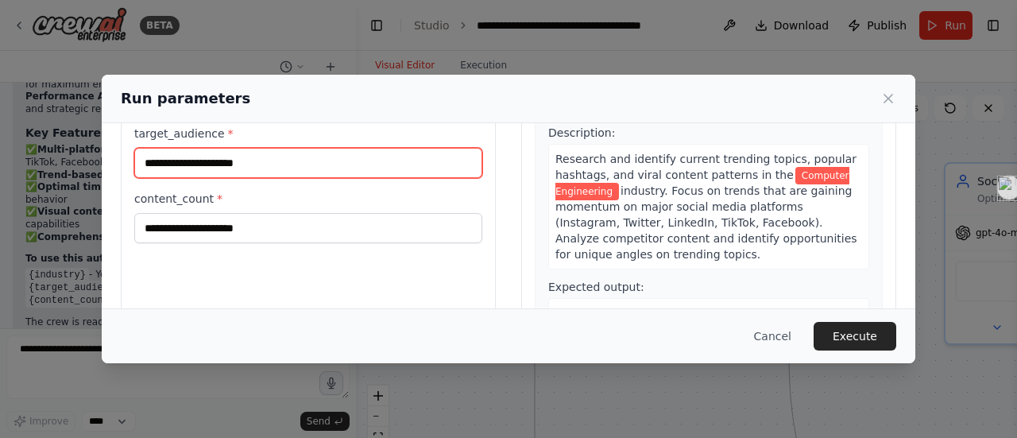
scroll to position [119, 0]
type input "**********"
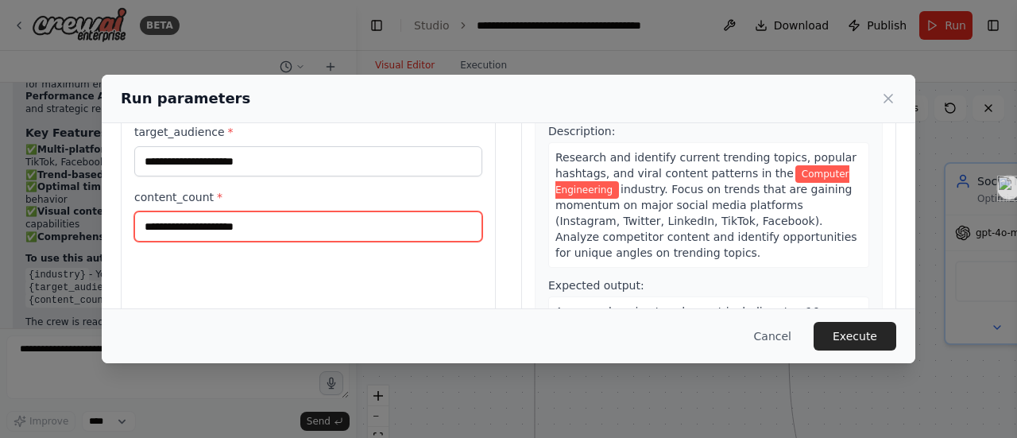
click at [254, 229] on input "content_count *" at bounding box center [308, 226] width 348 height 30
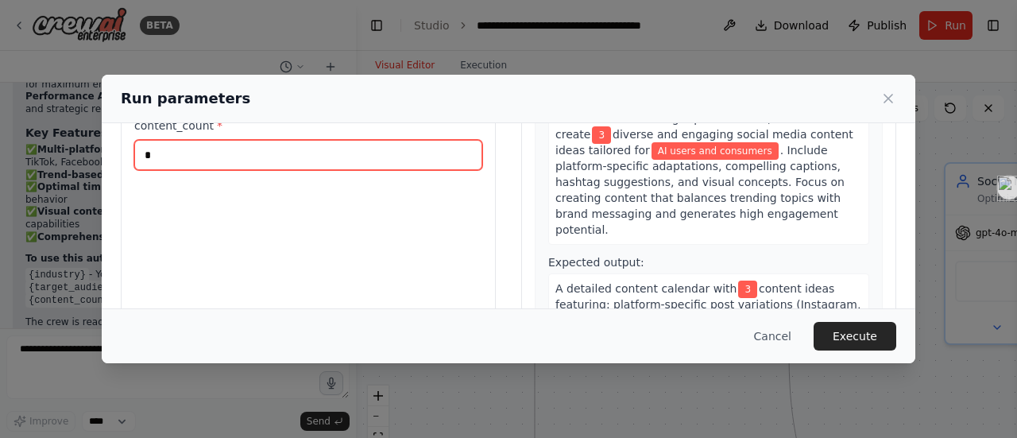
scroll to position [227, 0]
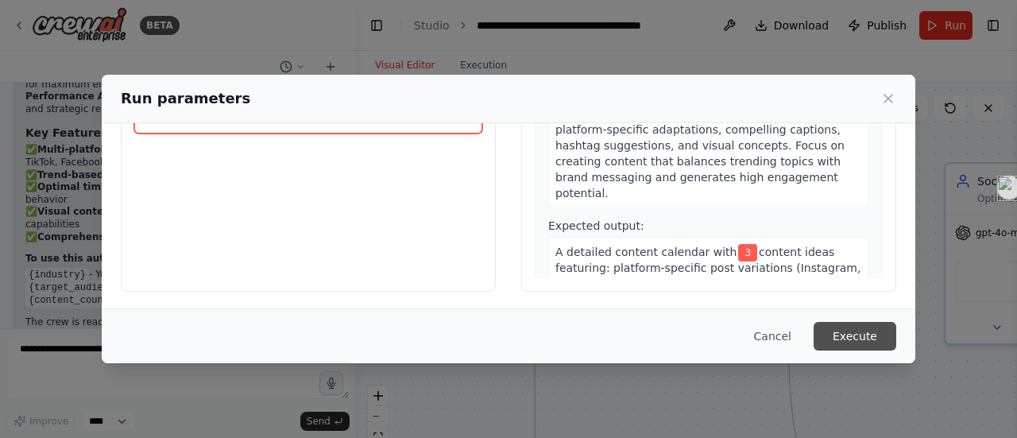
type input "*"
click at [863, 334] on button "Execute" at bounding box center [854, 336] width 83 height 29
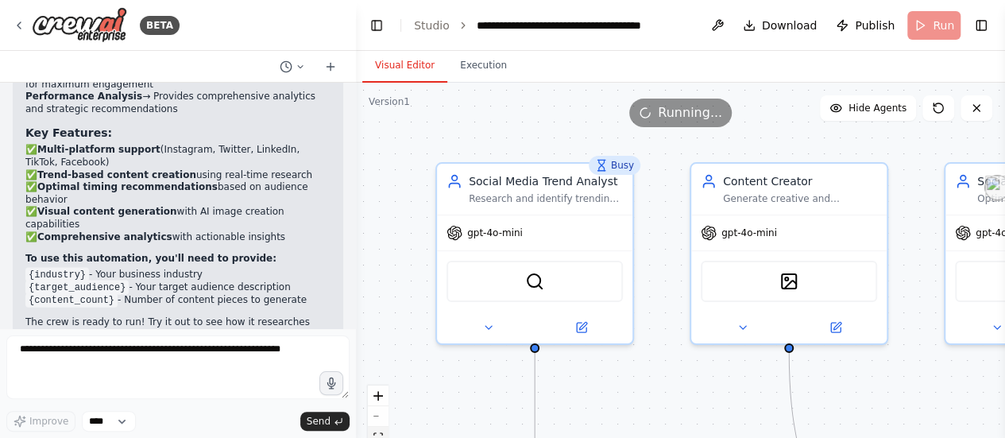
click at [373, 428] on button "fit view" at bounding box center [378, 437] width 21 height 21
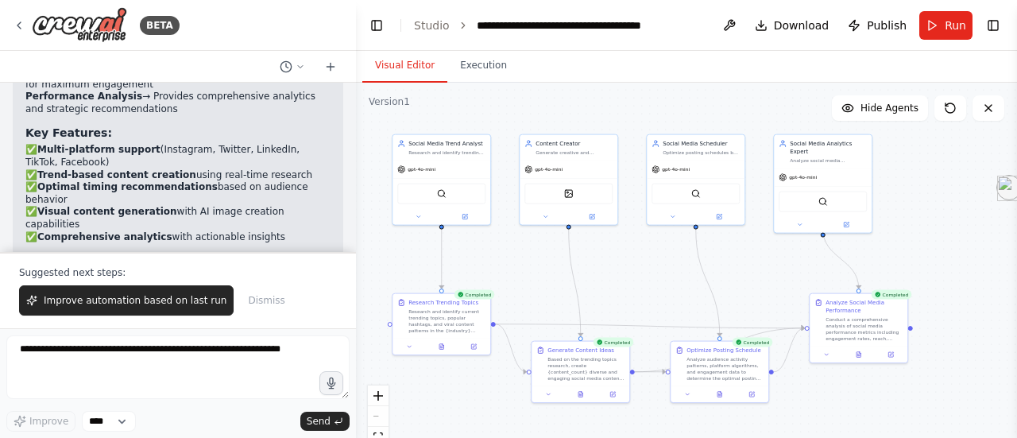
scroll to position [1760, 0]
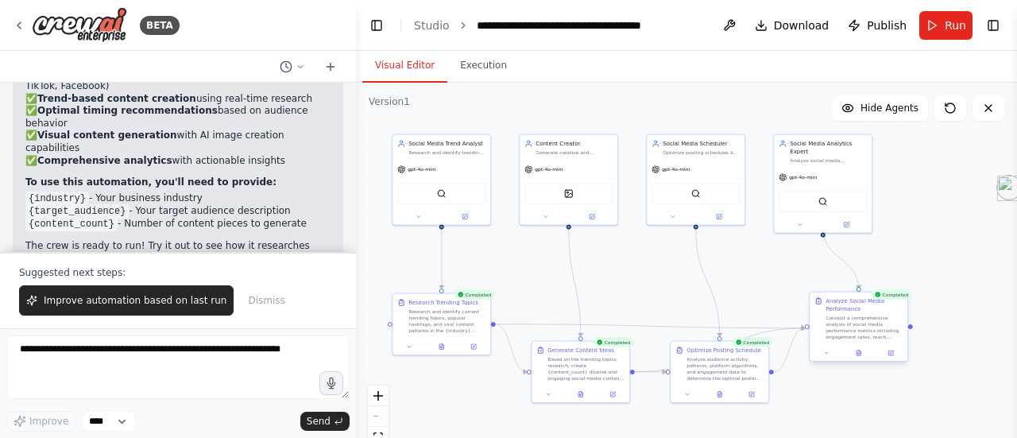
click at [891, 299] on div "Analyze Social Media Performance" at bounding box center [863, 305] width 77 height 16
click at [855, 330] on div "Conduct a comprehensive analysis of social media performance metrics including …" at bounding box center [863, 327] width 77 height 25
click at [894, 363] on div ".deletable-edge-delete-btn { width: 20px; height: 20px; border: 0px solid #ffff…" at bounding box center [686, 281] width 661 height 397
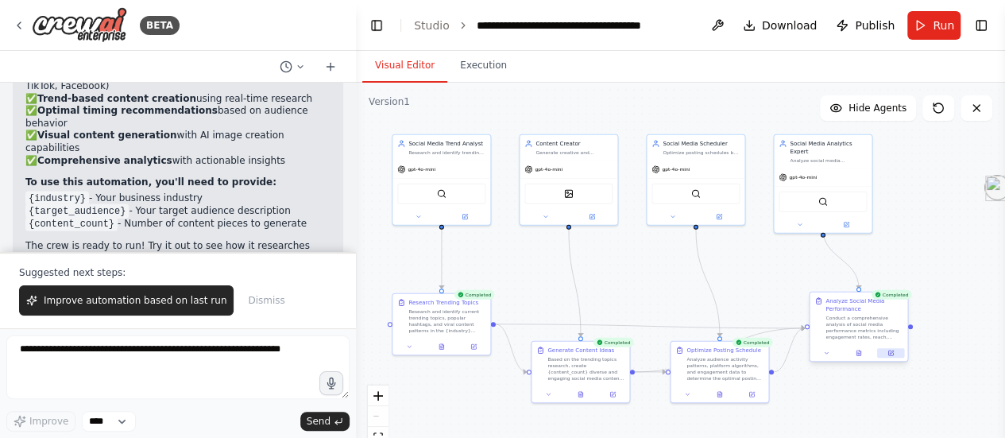
click at [893, 355] on icon at bounding box center [890, 352] width 6 height 6
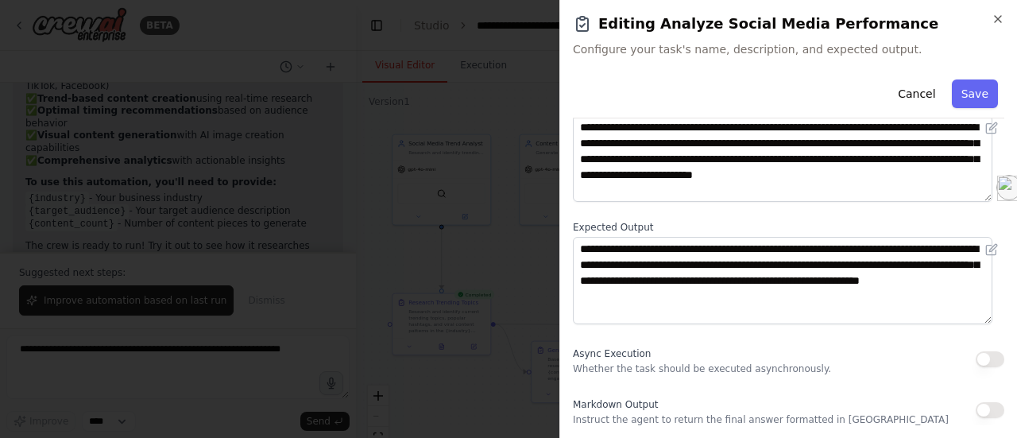
scroll to position [0, 0]
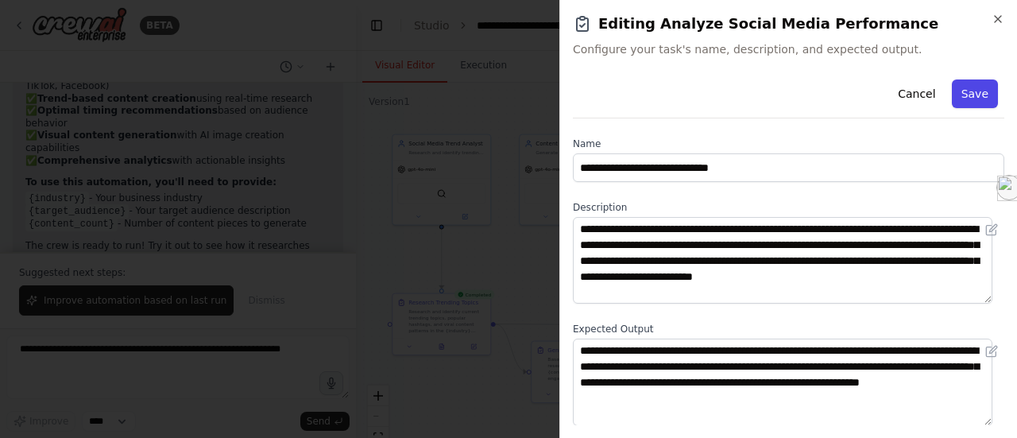
click at [960, 91] on button "Save" at bounding box center [975, 93] width 46 height 29
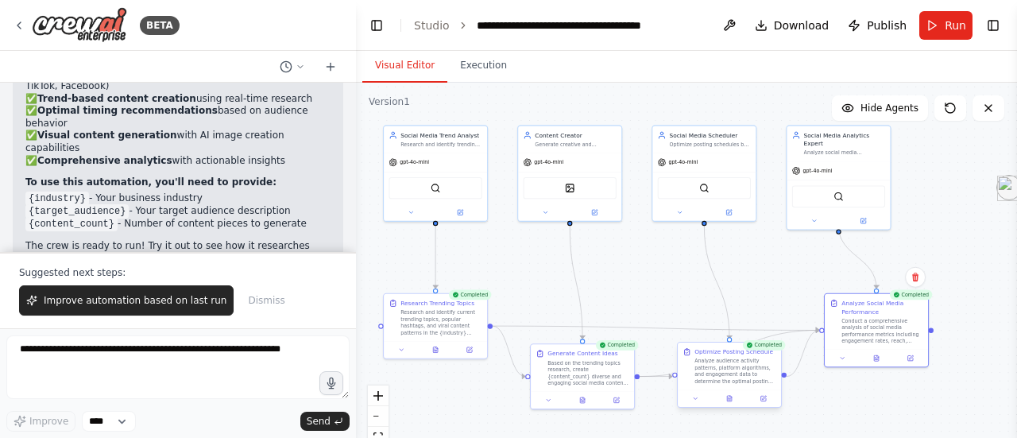
click at [715, 365] on div "Analyze audience activity patterns, platform algorithms, and engagement data to…" at bounding box center [735, 370] width 82 height 27
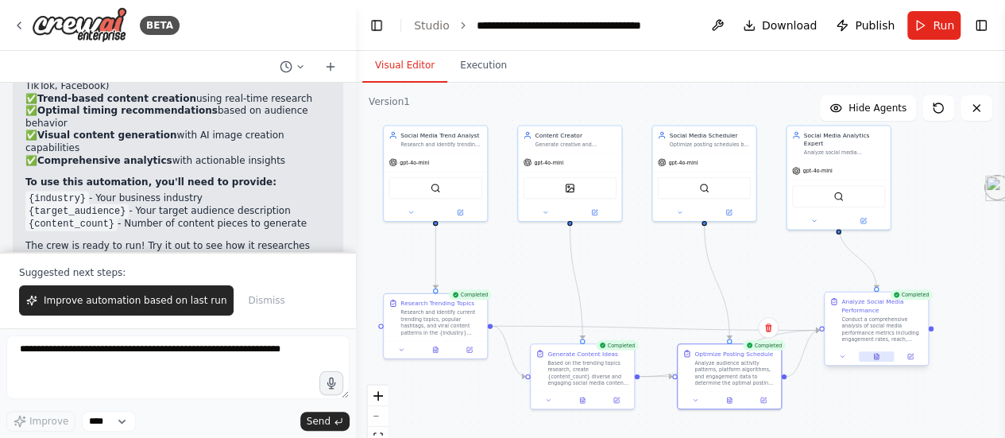
click at [882, 360] on button at bounding box center [877, 356] width 36 height 10
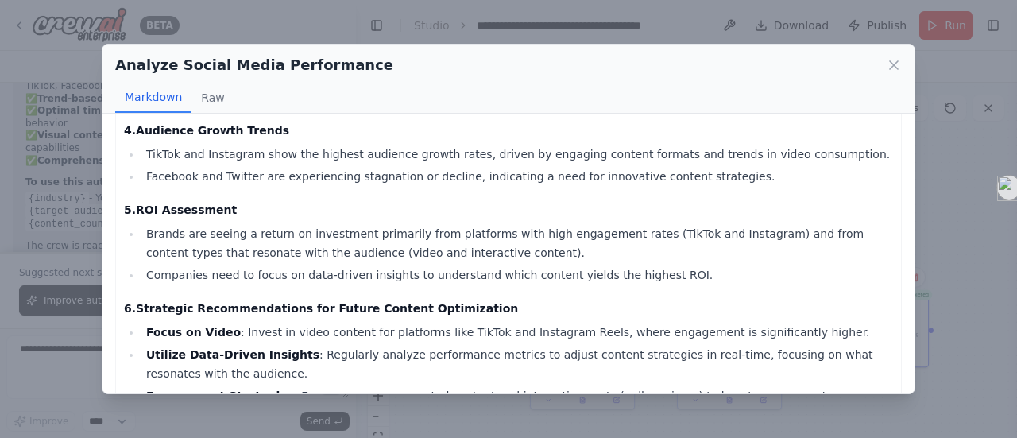
scroll to position [912, 0]
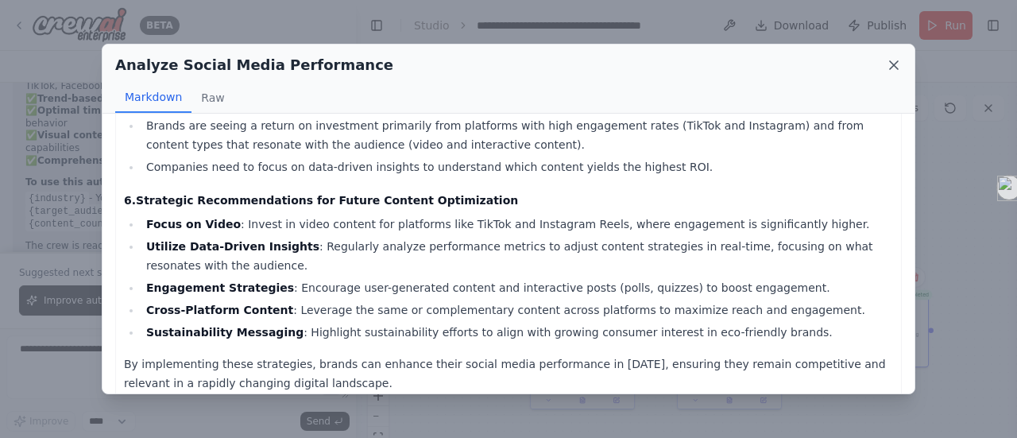
click at [886, 61] on icon at bounding box center [894, 65] width 16 height 16
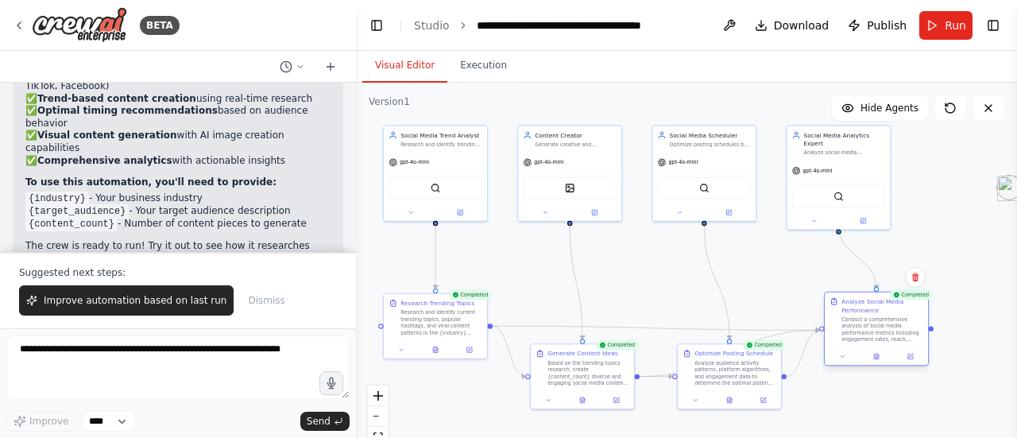
click at [877, 363] on div at bounding box center [875, 355] width 103 height 17
click at [880, 361] on div at bounding box center [875, 355] width 103 height 17
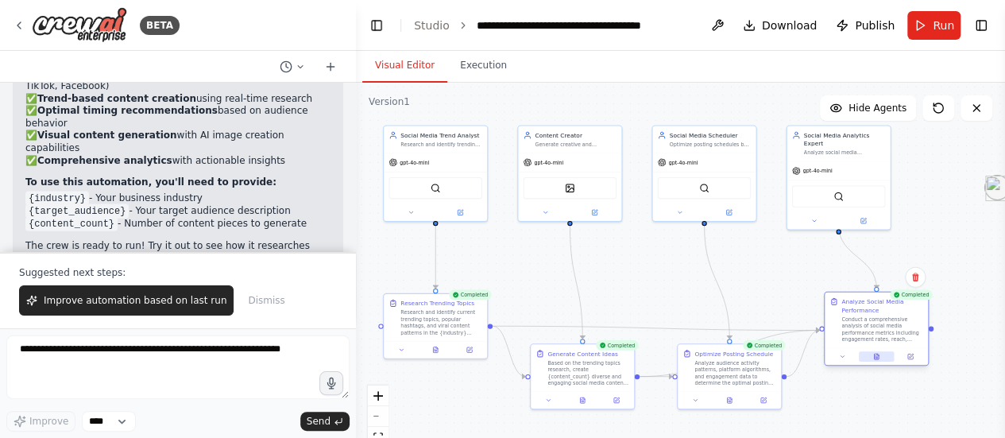
click at [876, 356] on icon at bounding box center [876, 356] width 5 height 6
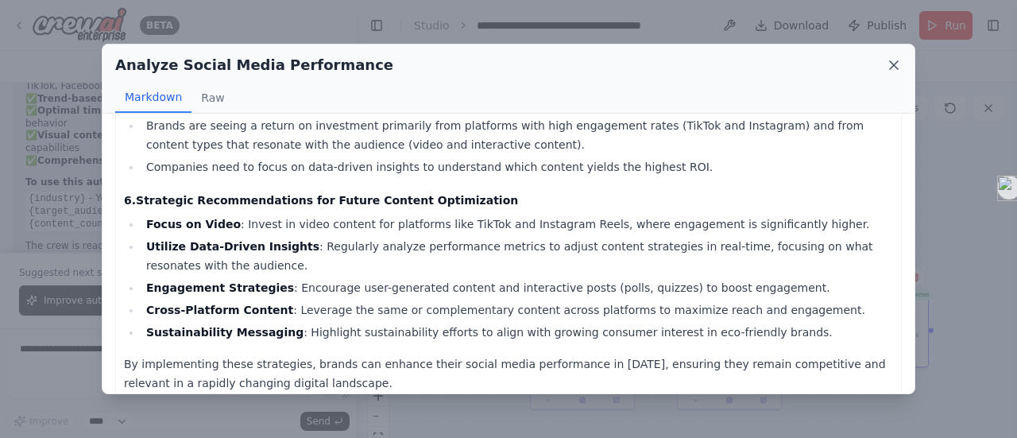
click at [890, 62] on icon at bounding box center [894, 65] width 16 height 16
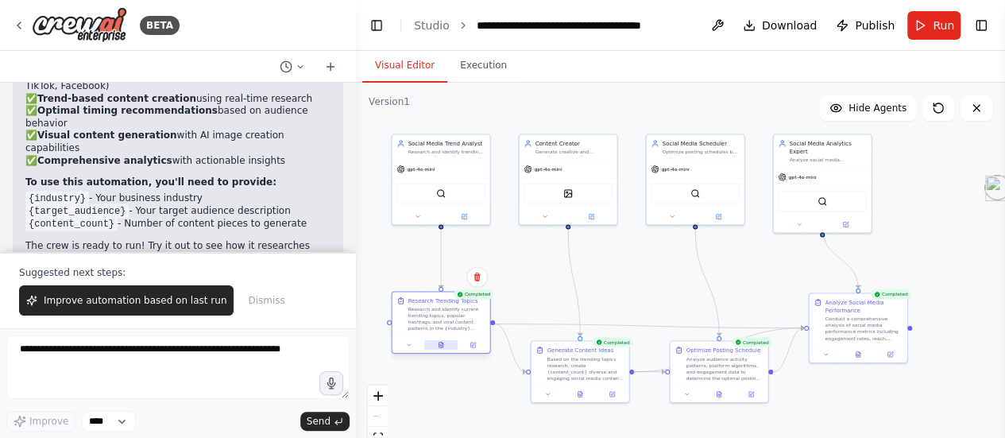
click at [438, 348] on button at bounding box center [440, 345] width 33 height 10
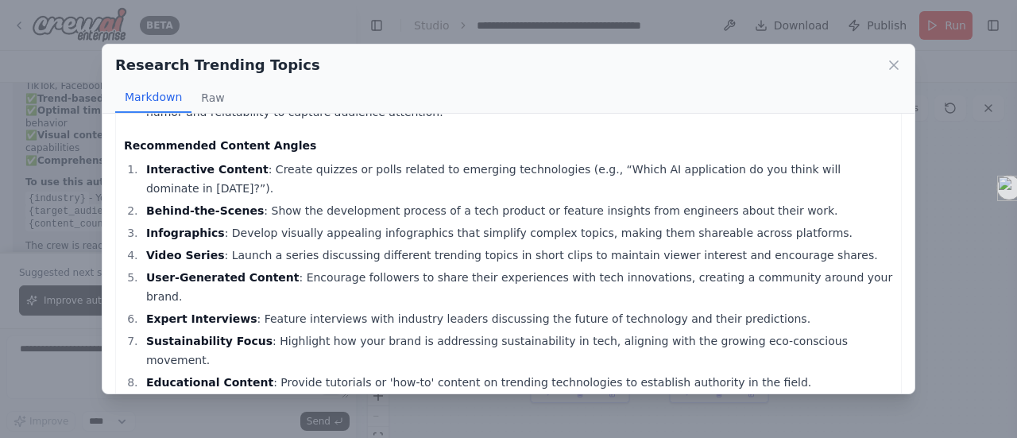
scroll to position [810, 0]
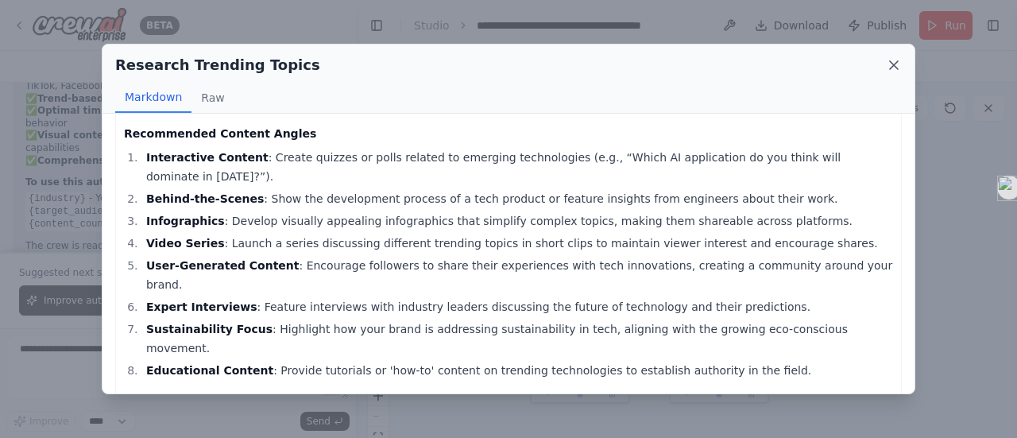
click at [890, 64] on icon at bounding box center [894, 65] width 16 height 16
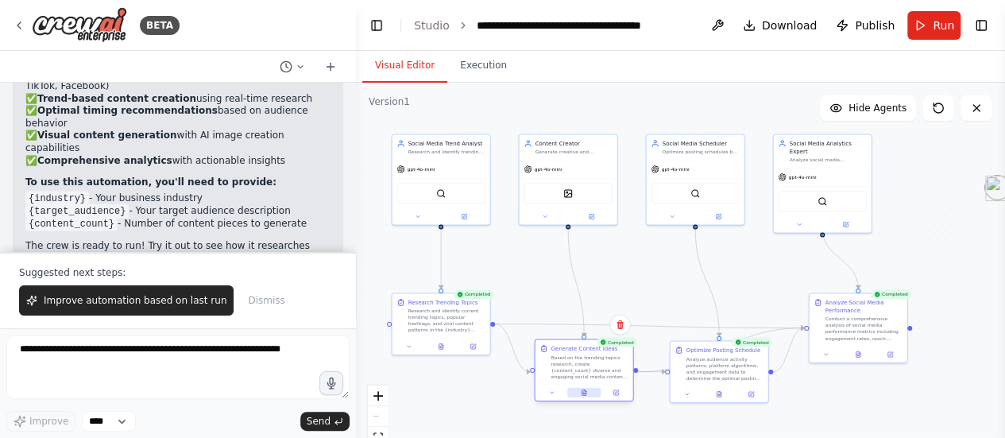
click at [576, 396] on button at bounding box center [583, 393] width 33 height 10
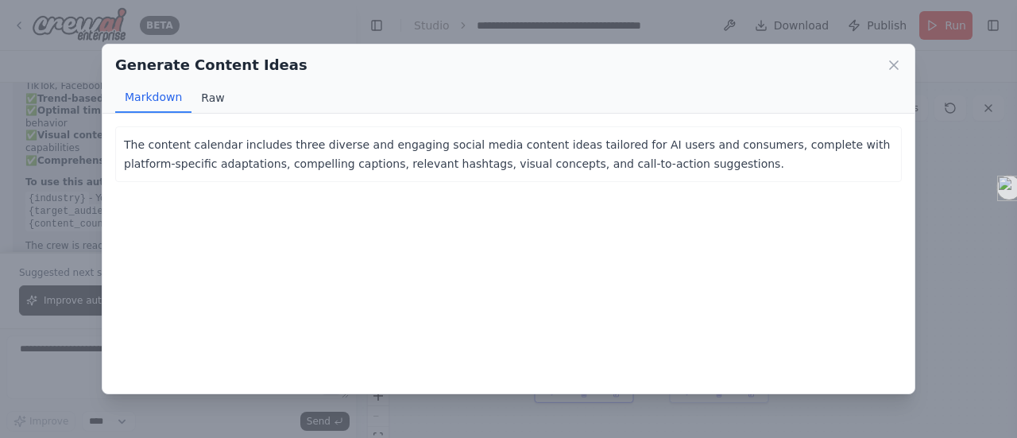
click at [210, 95] on button "Raw" at bounding box center [212, 98] width 42 height 30
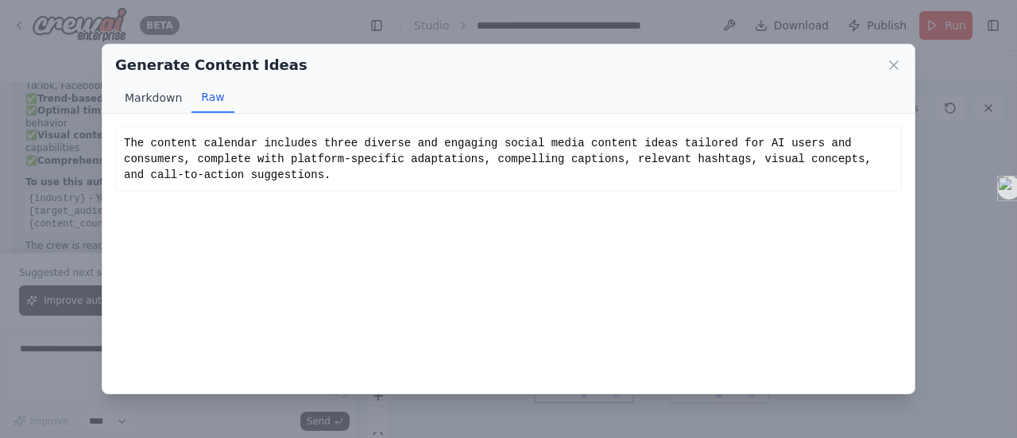
click at [160, 101] on button "Markdown" at bounding box center [153, 98] width 76 height 30
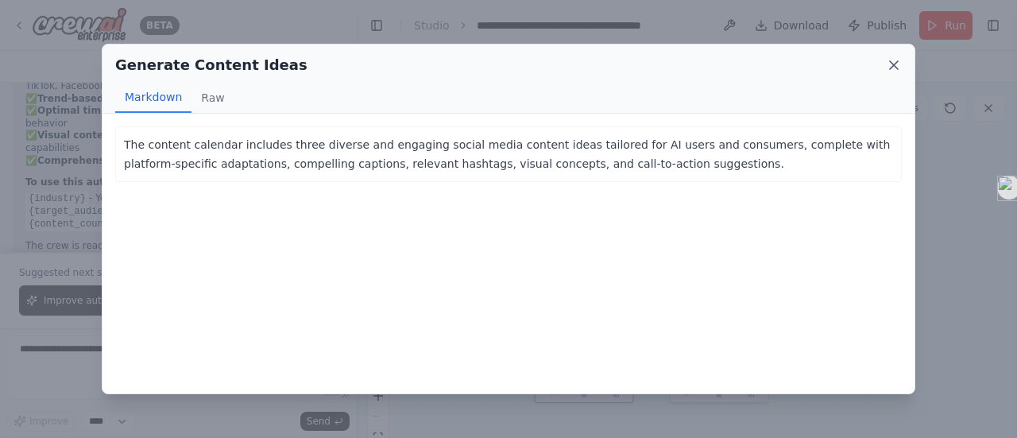
click at [890, 61] on icon at bounding box center [894, 65] width 8 height 8
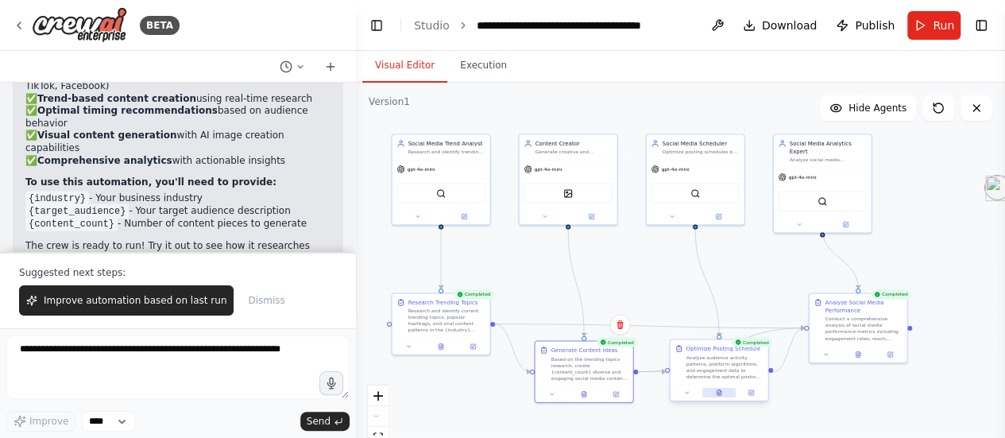
click at [722, 396] on button at bounding box center [718, 393] width 33 height 10
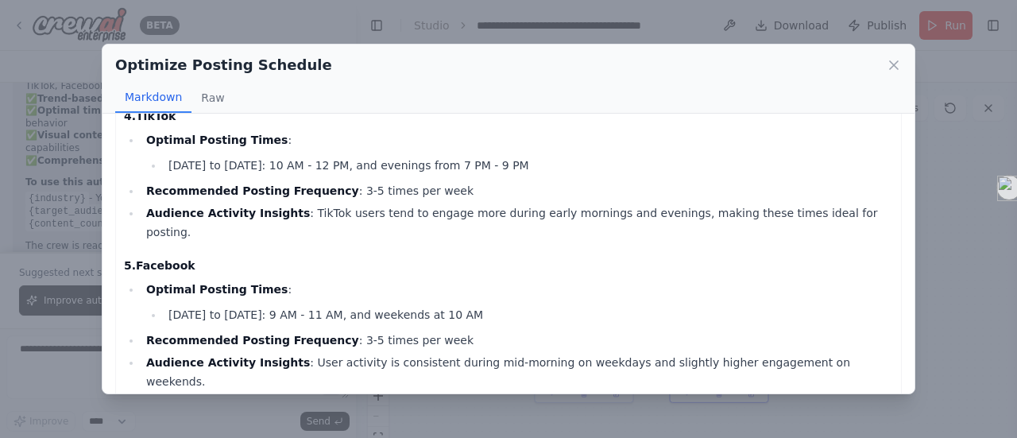
scroll to position [486, 0]
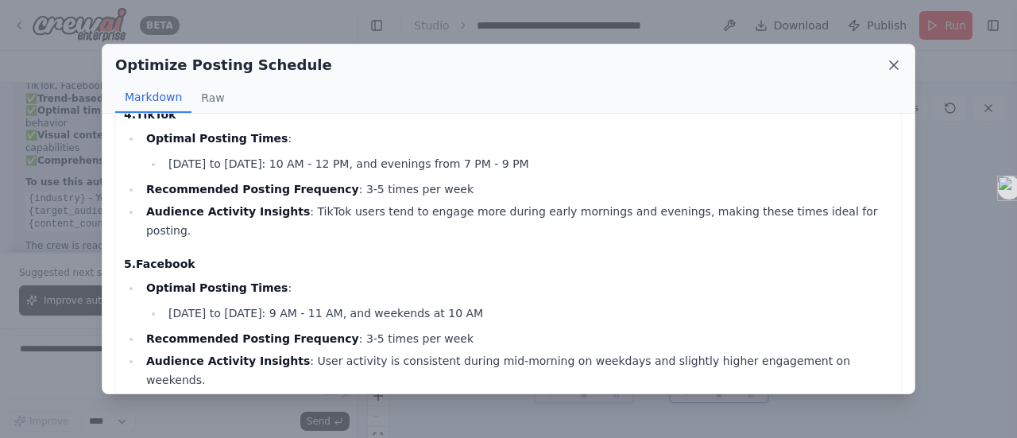
click at [891, 63] on icon at bounding box center [894, 65] width 16 height 16
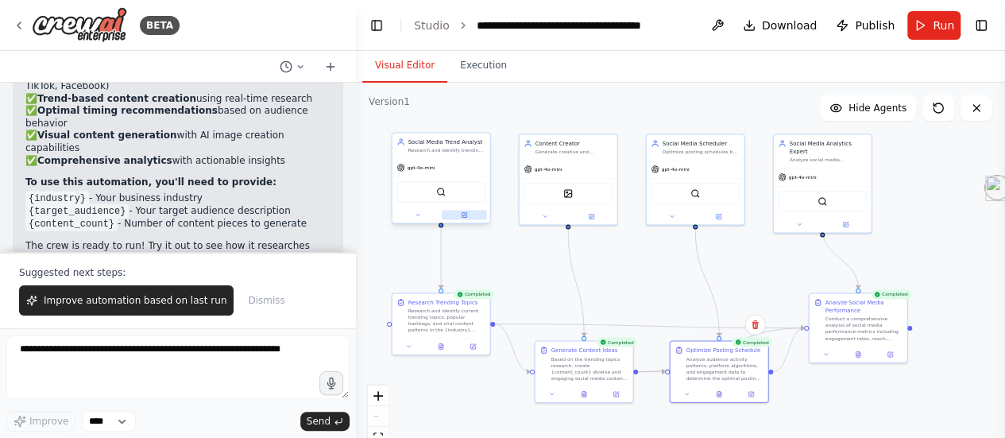
click at [463, 217] on icon at bounding box center [464, 214] width 6 height 6
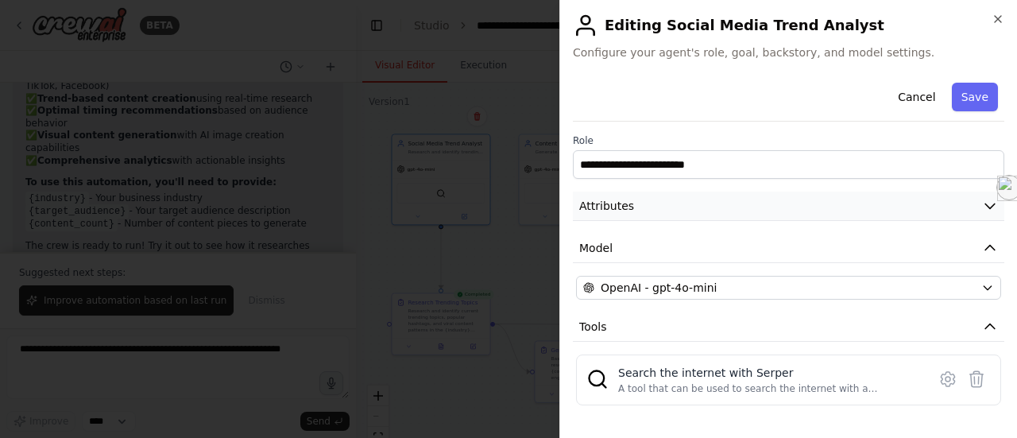
scroll to position [6, 0]
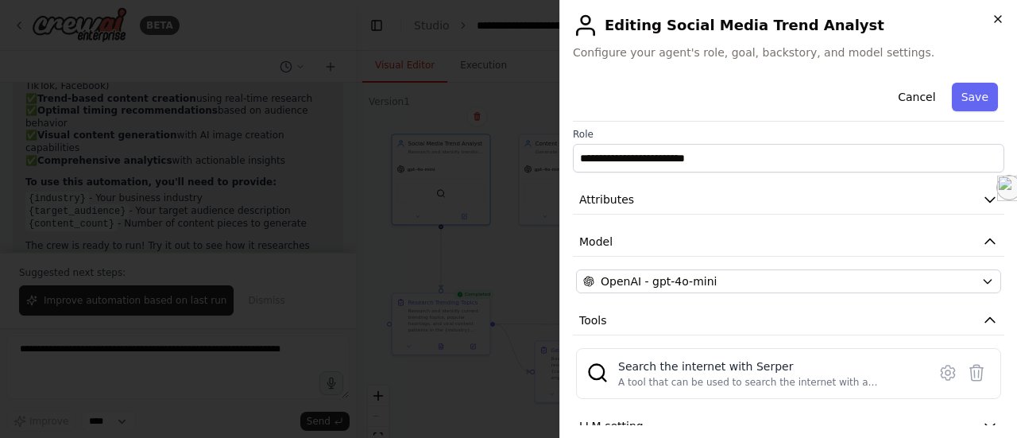
click at [998, 19] on icon "button" at bounding box center [997, 19] width 6 height 6
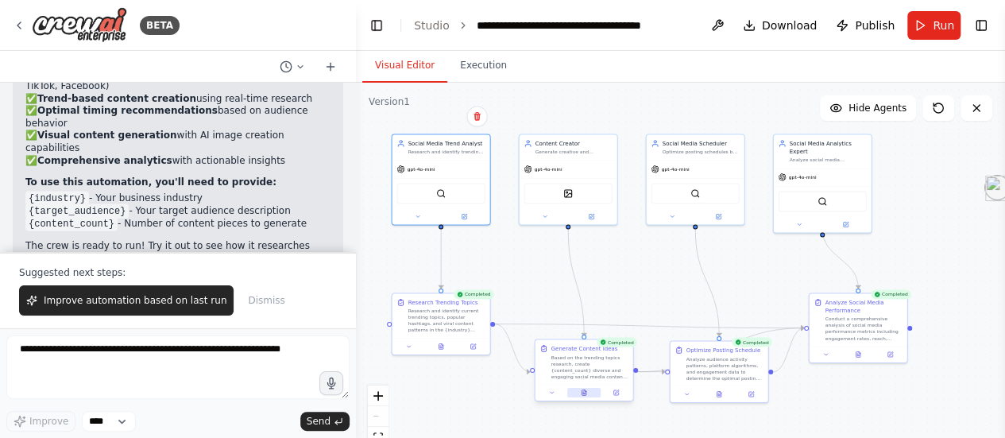
click at [583, 396] on button at bounding box center [583, 393] width 33 height 10
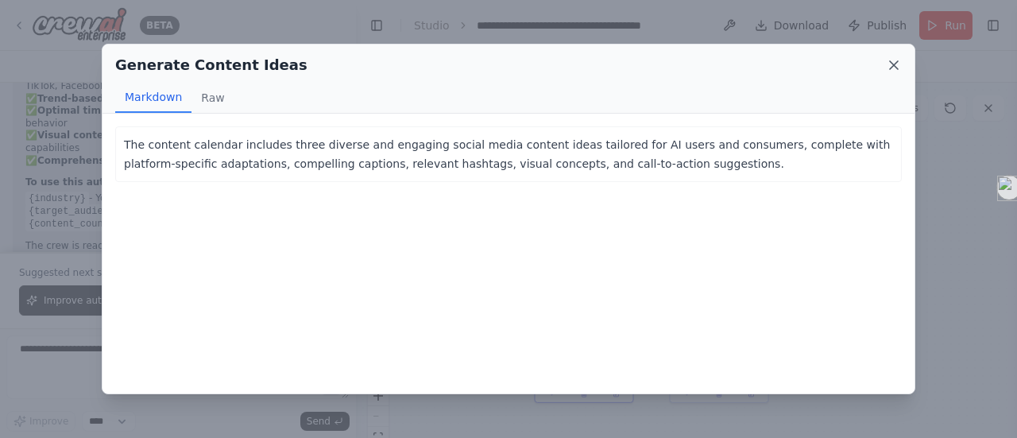
click at [890, 63] on icon at bounding box center [894, 65] width 16 height 16
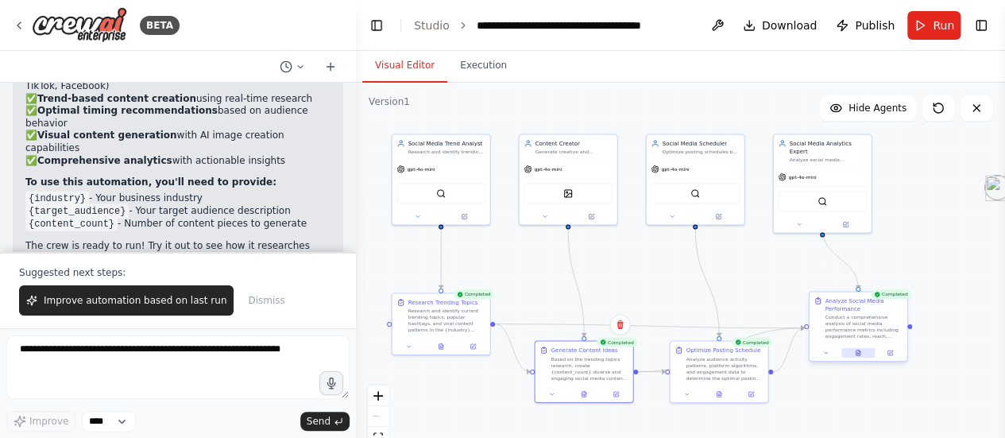
click at [856, 356] on button at bounding box center [857, 353] width 33 height 10
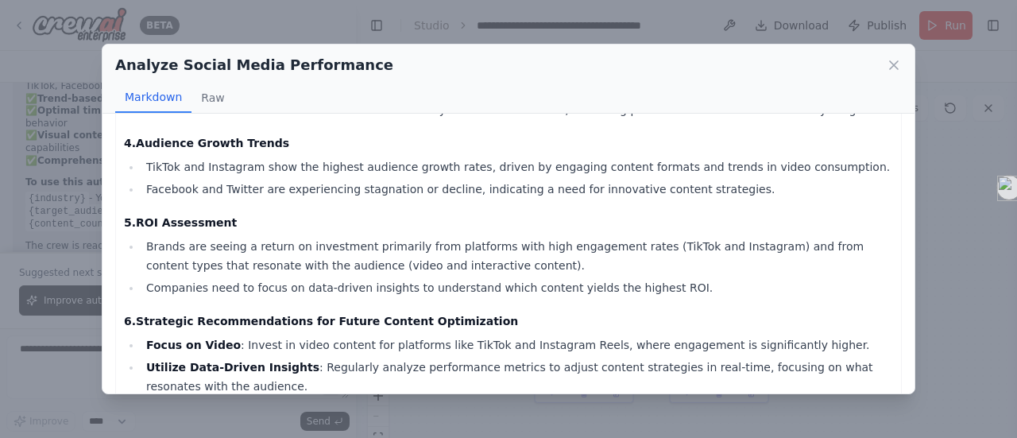
scroll to position [786, 0]
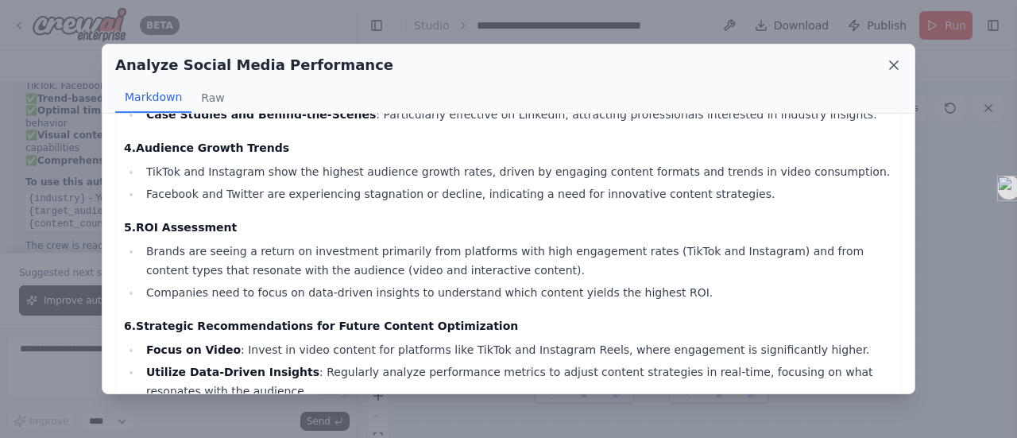
click at [889, 67] on icon at bounding box center [894, 65] width 16 height 16
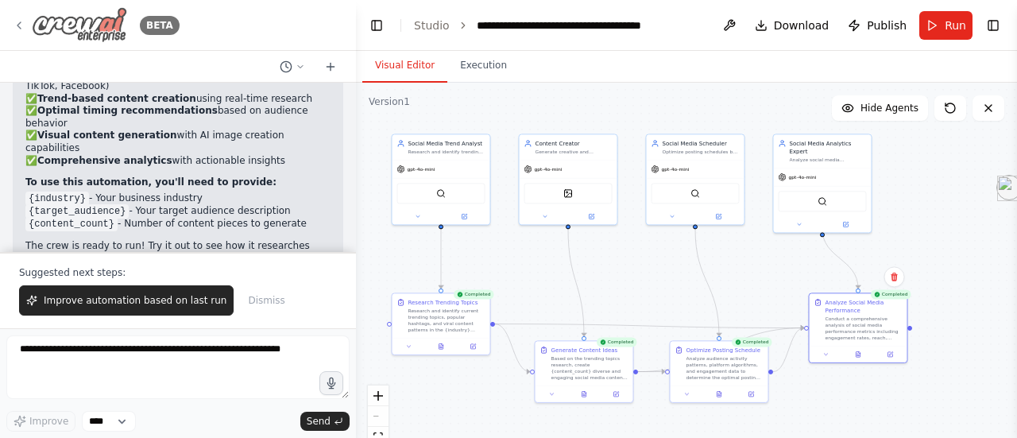
click at [20, 20] on icon at bounding box center [19, 25] width 13 height 13
